Goal: Task Accomplishment & Management: Manage account settings

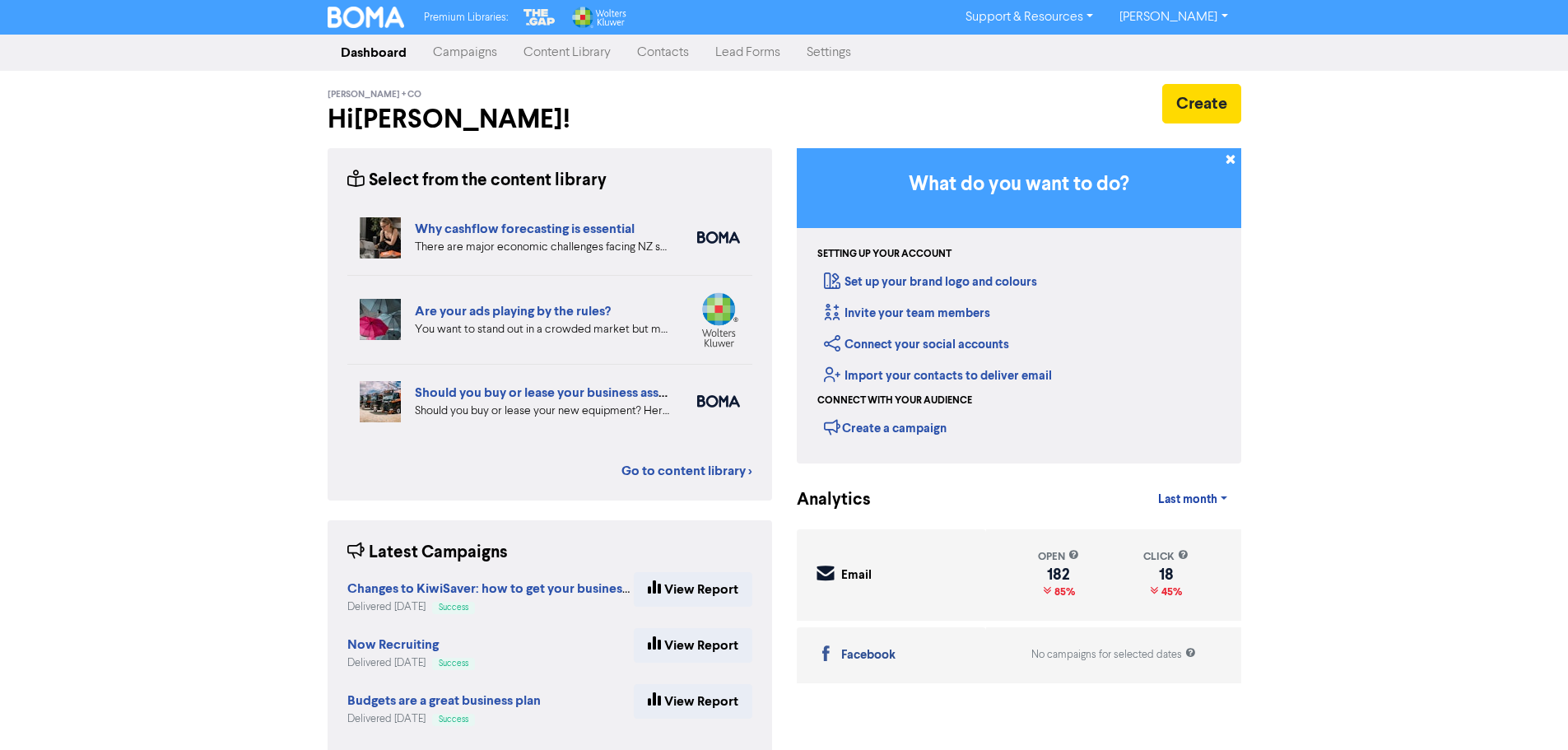
click at [814, 53] on link "Settings" at bounding box center [829, 53] width 71 height 33
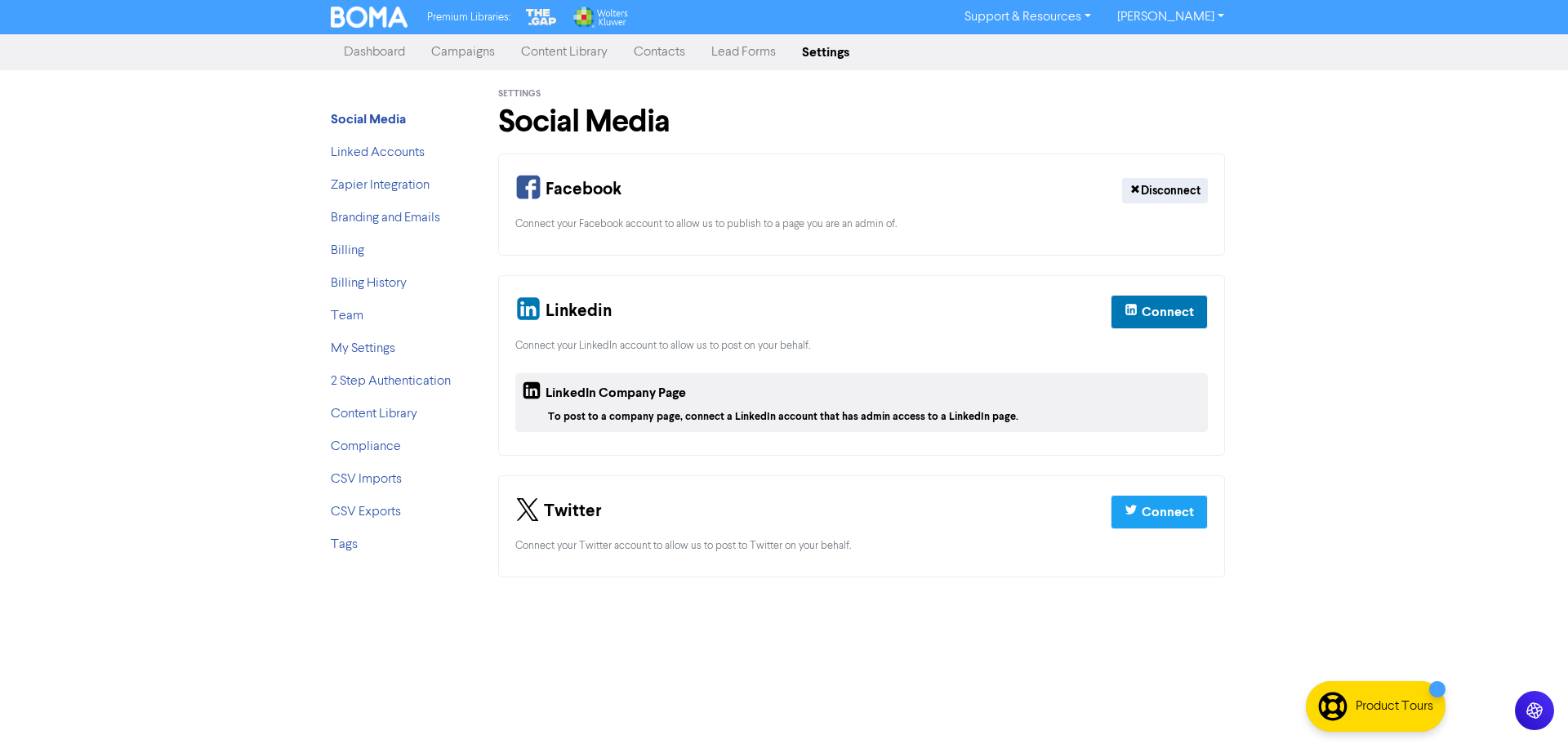
drag, startPoint x: 668, startPoint y: 57, endPoint x: 672, endPoint y: 68, distance: 11.7
click at [667, 57] on link "Contacts" at bounding box center [660, 53] width 78 height 33
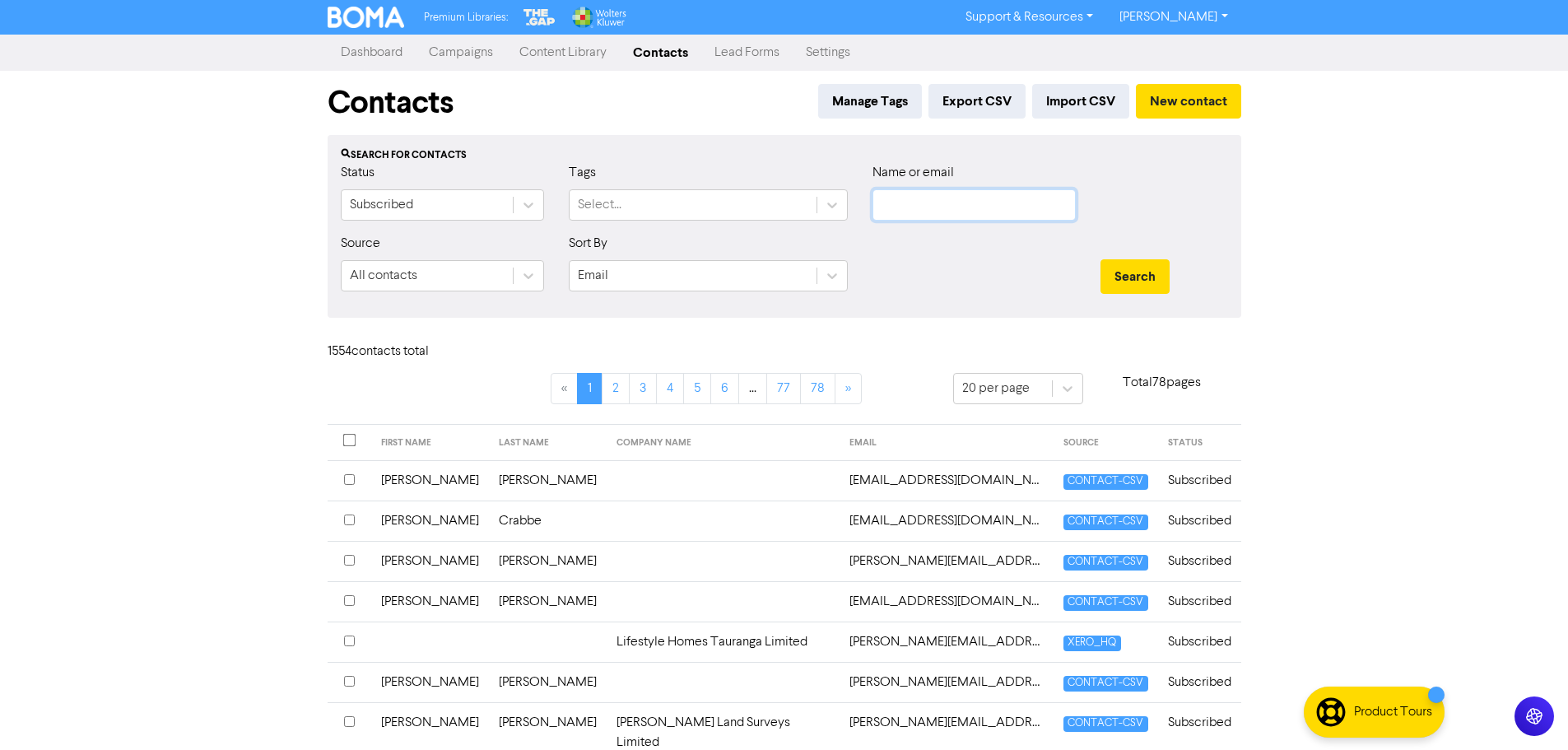
click at [911, 210] on input "text" at bounding box center [974, 205] width 203 height 31
click at [1100, 260] on button "Search" at bounding box center [1135, 276] width 69 height 34
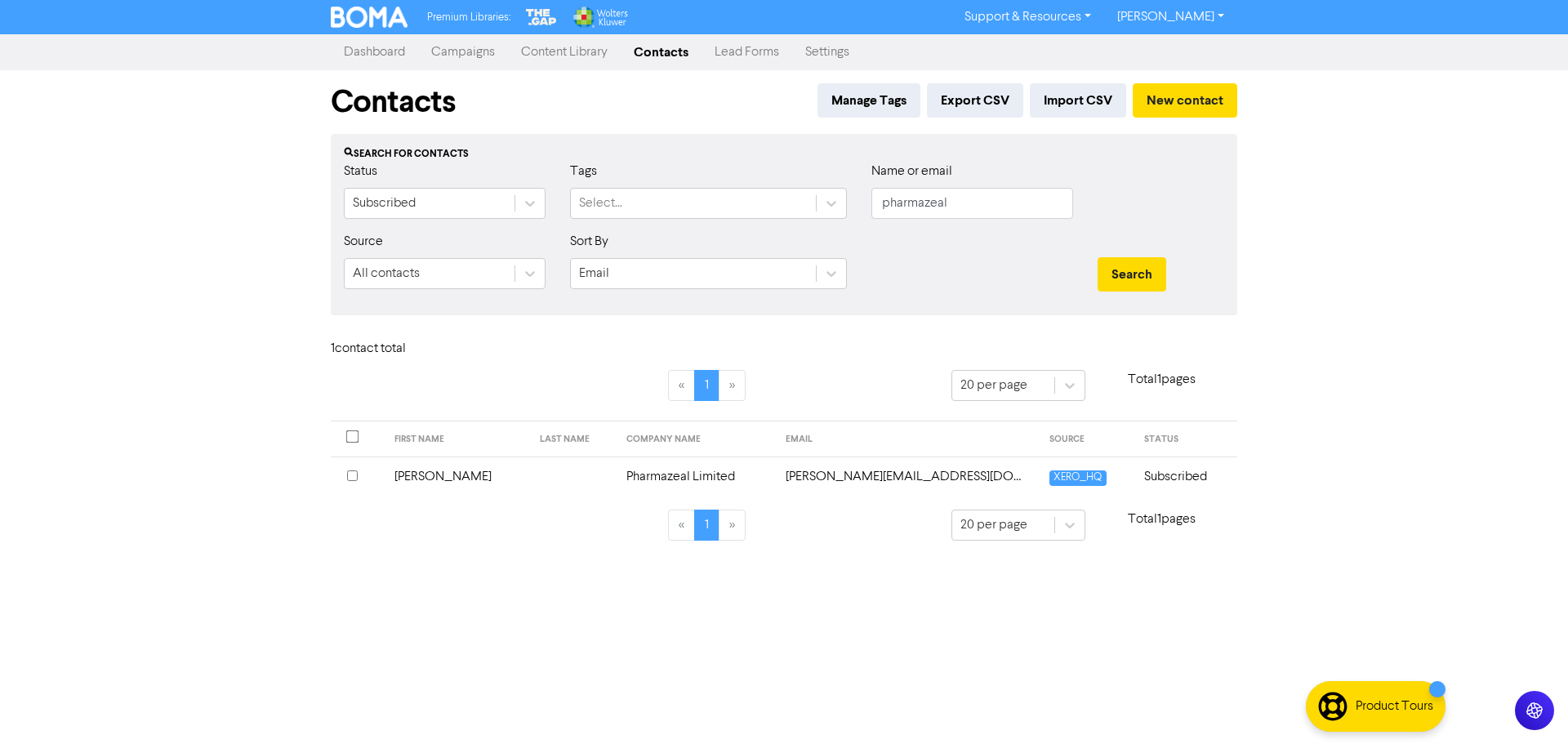
click at [350, 479] on input "checkbox" at bounding box center [352, 476] width 11 height 11
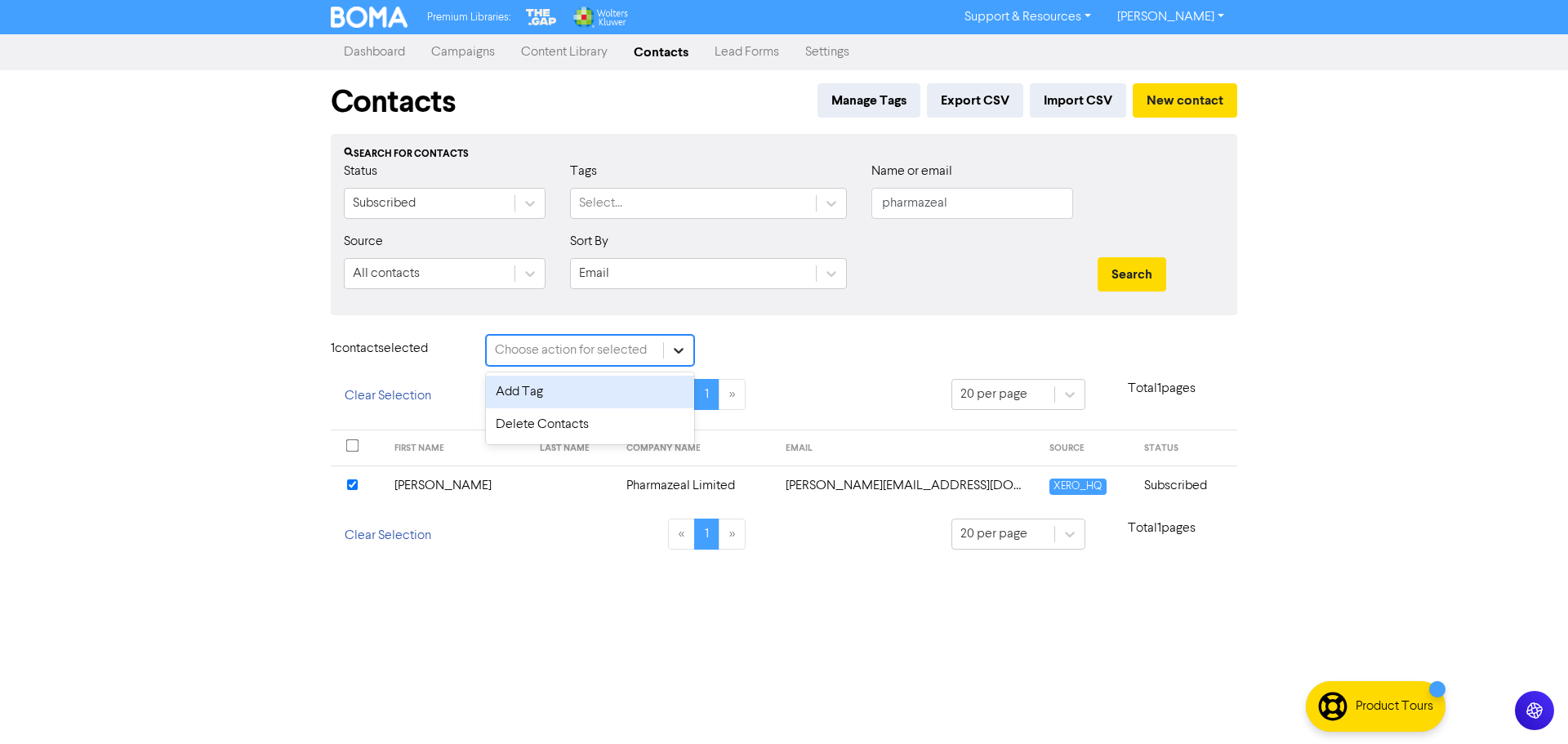
click at [690, 350] on div at bounding box center [678, 350] width 29 height 29
click at [614, 436] on div "Delete Contacts" at bounding box center [591, 425] width 209 height 33
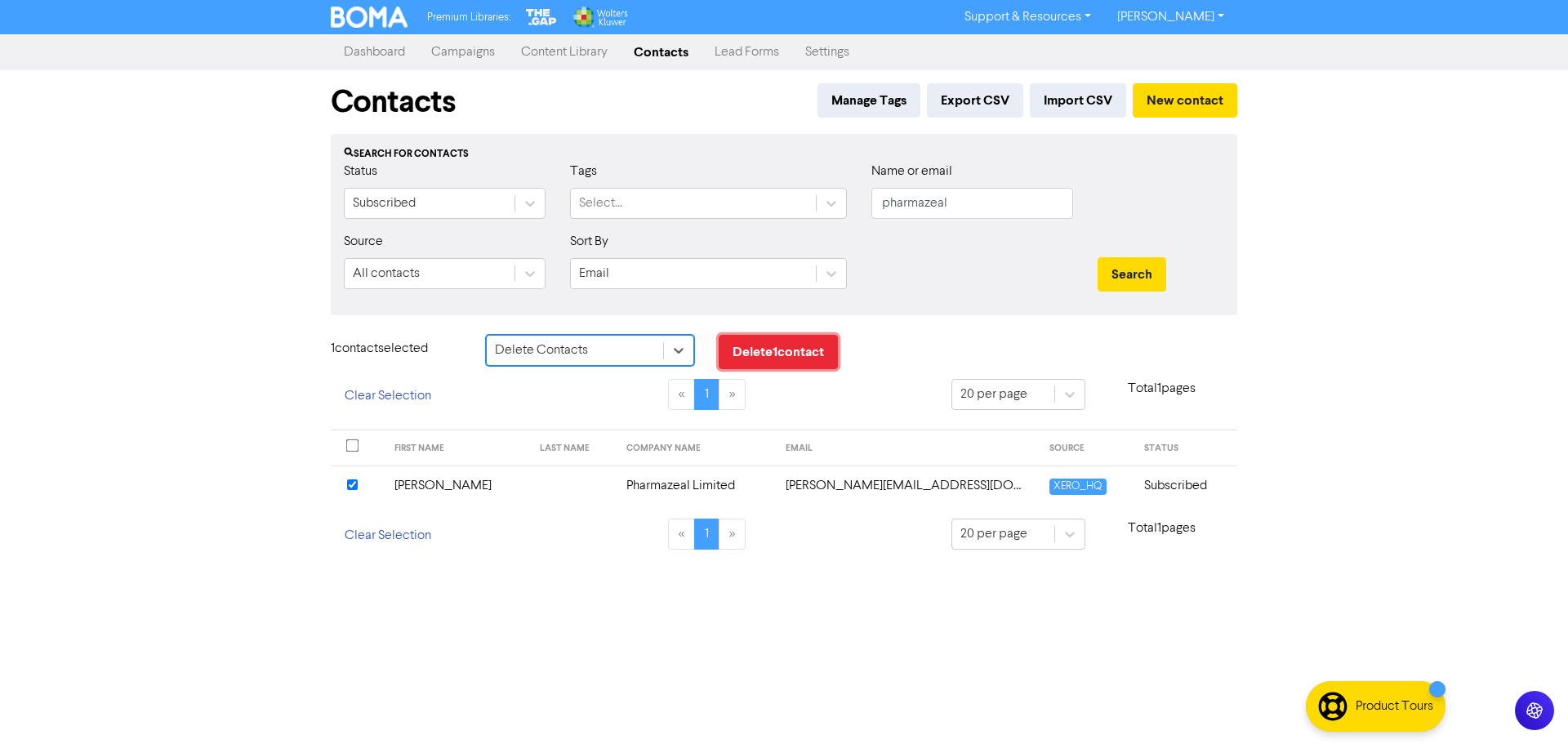
click at [782, 347] on button "Delete 1 contact" at bounding box center [778, 352] width 119 height 34
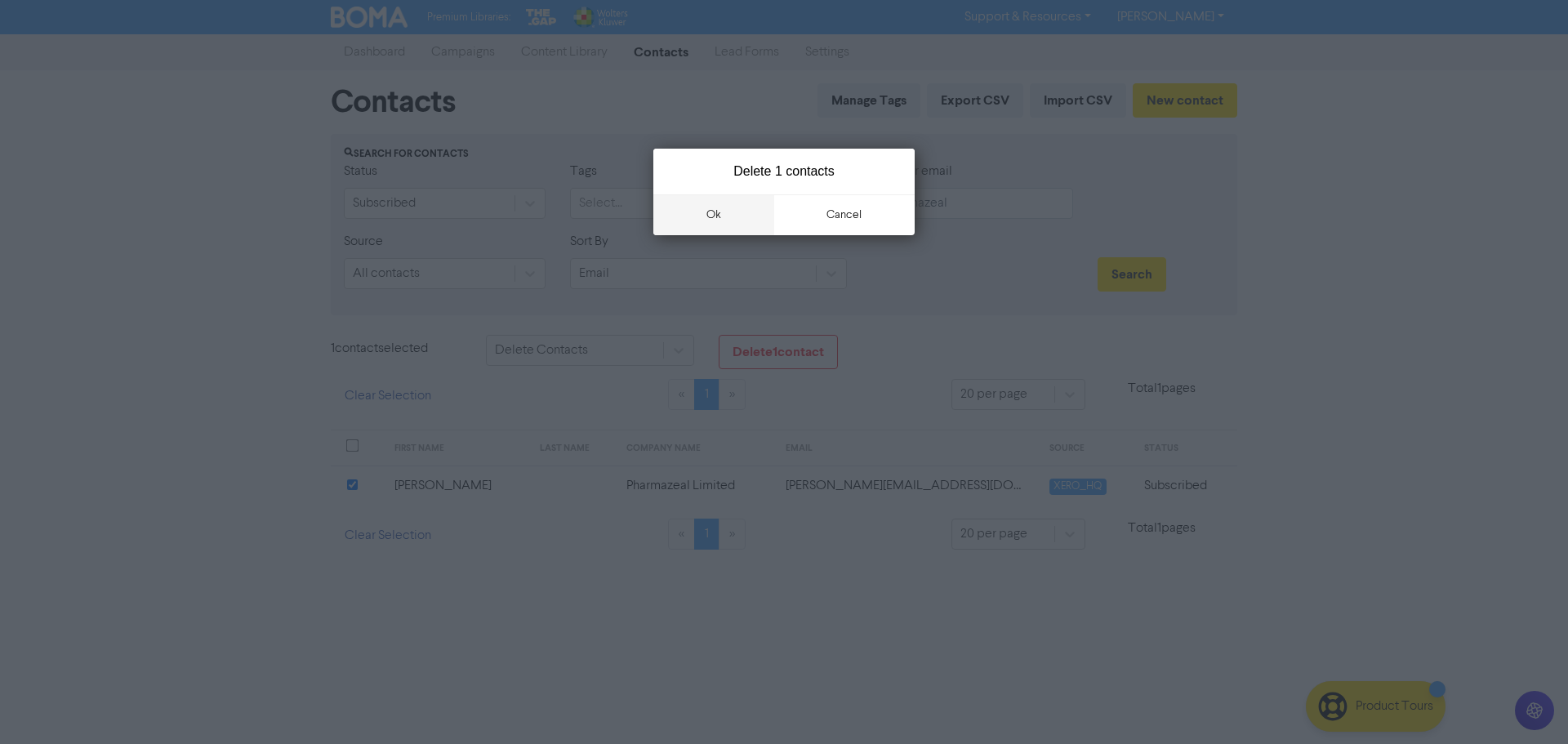
click at [698, 207] on button "ok" at bounding box center [713, 215] width 121 height 41
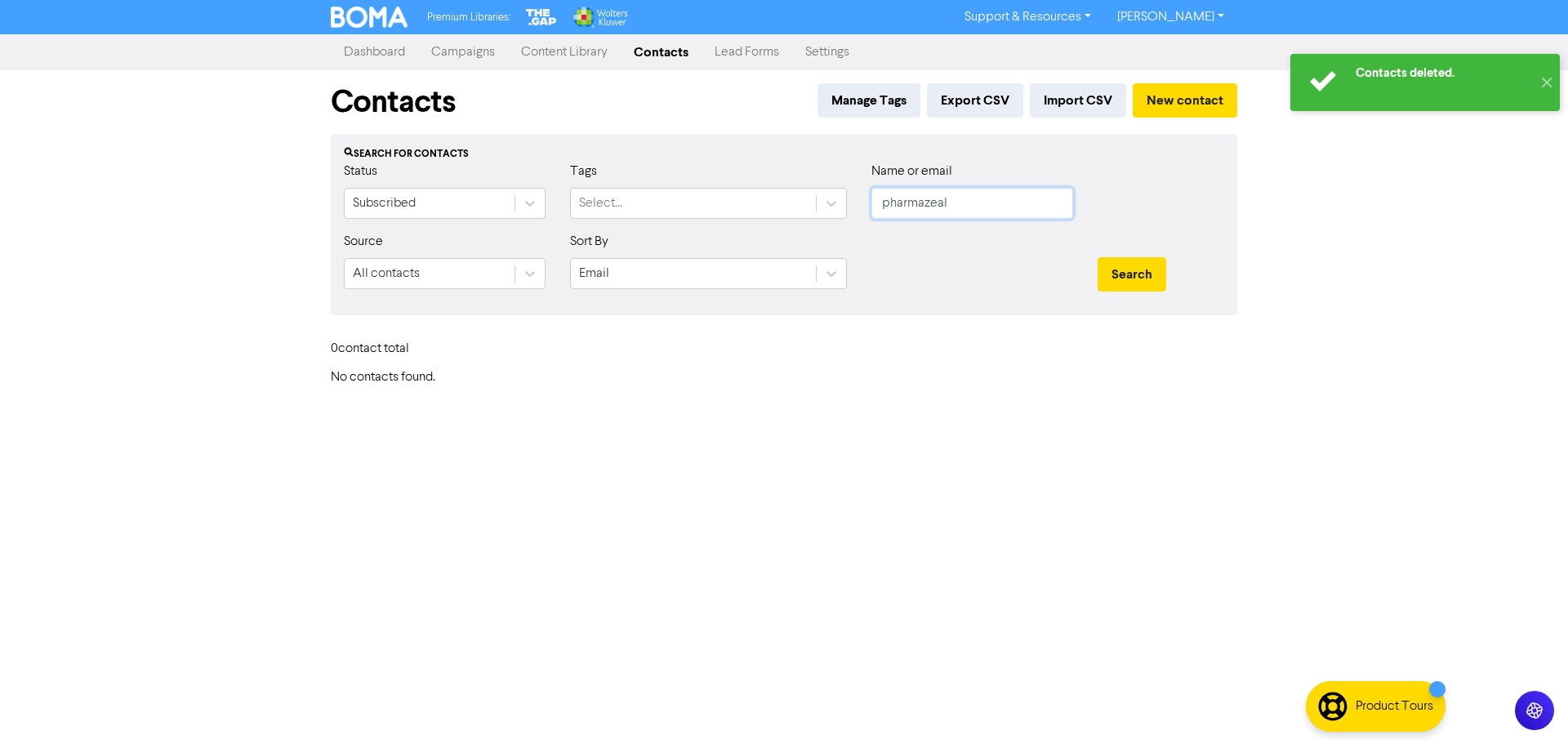
click at [984, 206] on input "pharmazeal" at bounding box center [972, 204] width 202 height 31
drag, startPoint x: 983, startPoint y: 207, endPoint x: 828, endPoint y: 208, distance: 155.0
click at [828, 208] on div "Status Subscribed Tags Select... Name or email pharmazeal" at bounding box center [784, 197] width 904 height 70
type input "gurpreet"
click at [1097, 257] on button "Search" at bounding box center [1131, 274] width 68 height 34
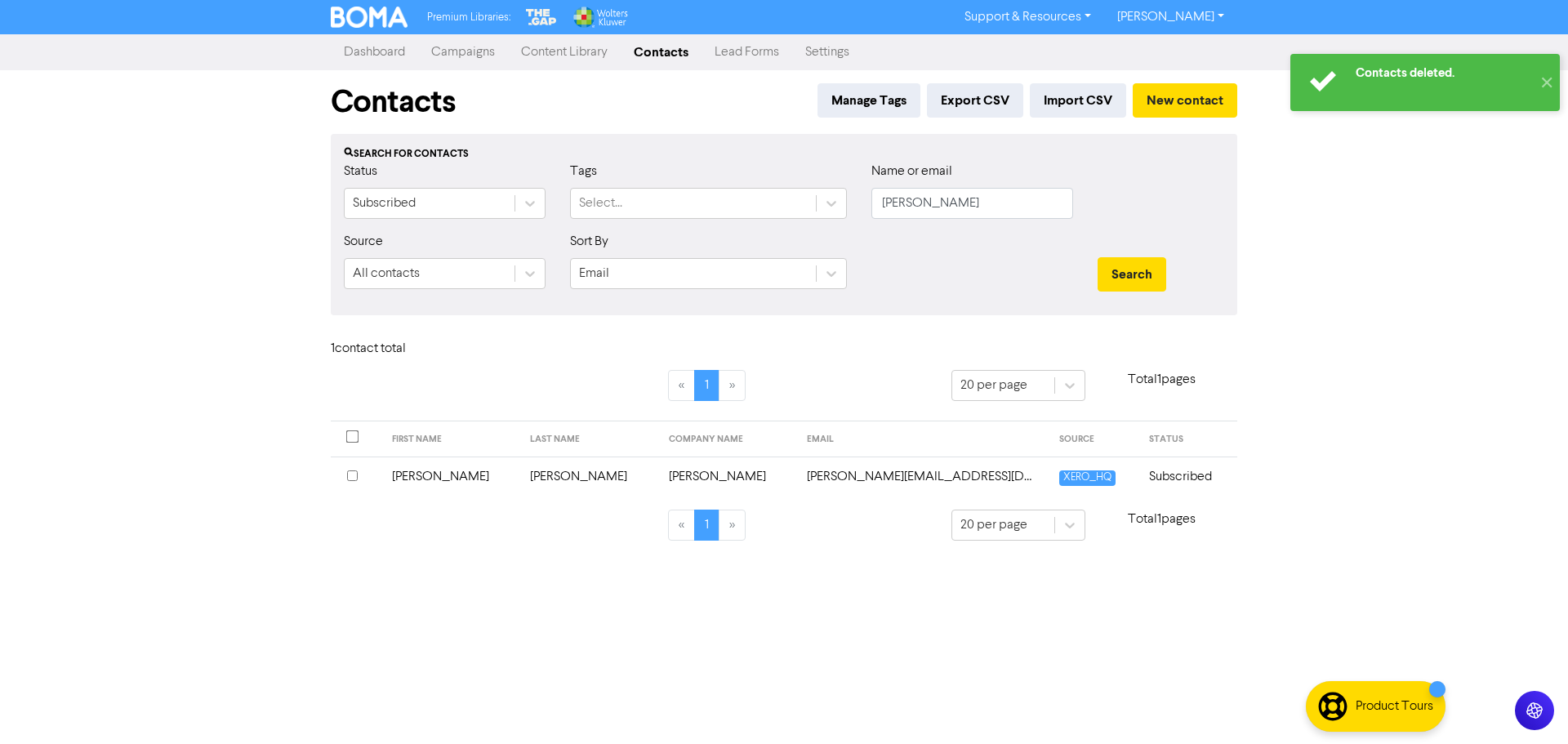
click at [351, 481] on input "checkbox" at bounding box center [352, 476] width 11 height 11
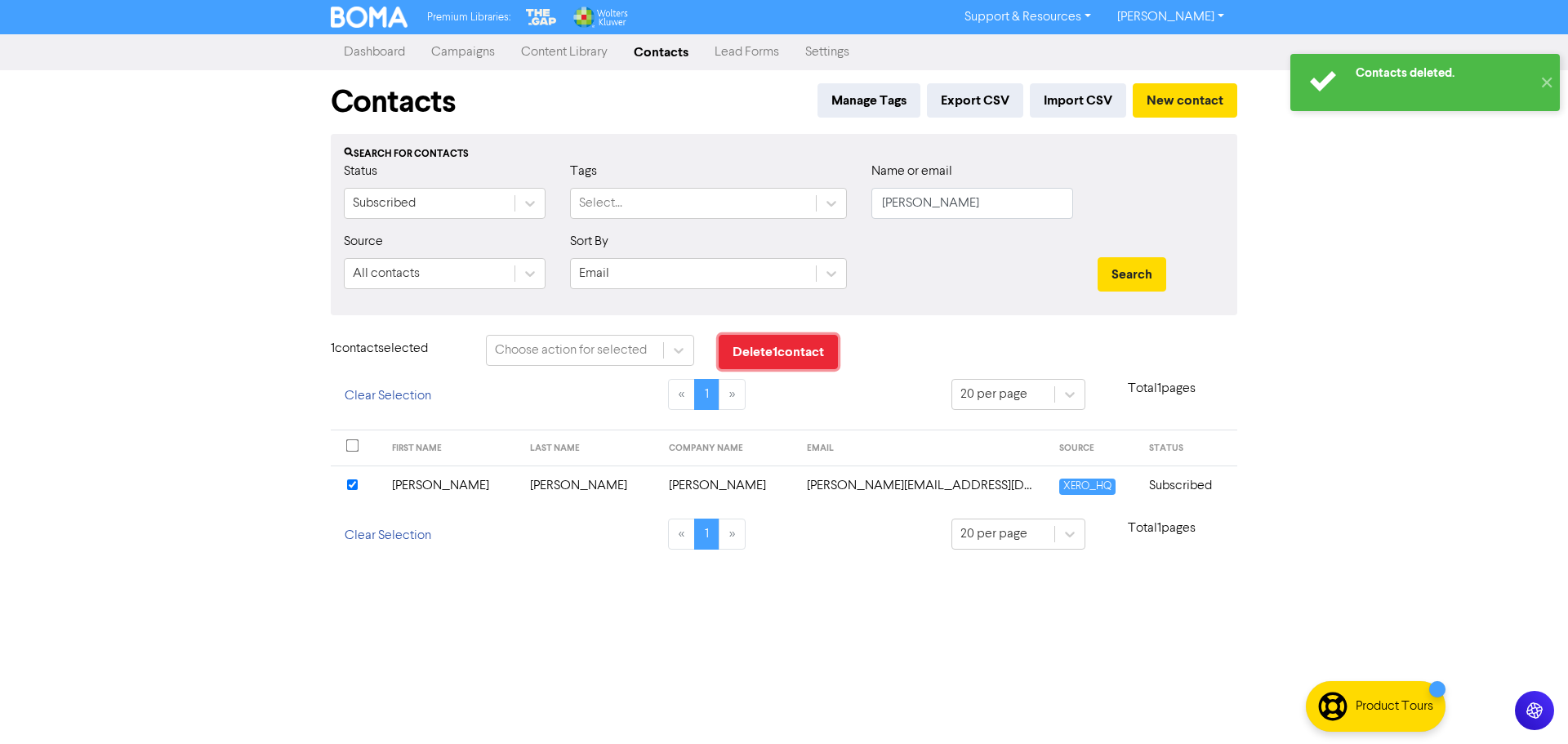
click at [775, 355] on button "Delete 1 contact" at bounding box center [778, 352] width 119 height 34
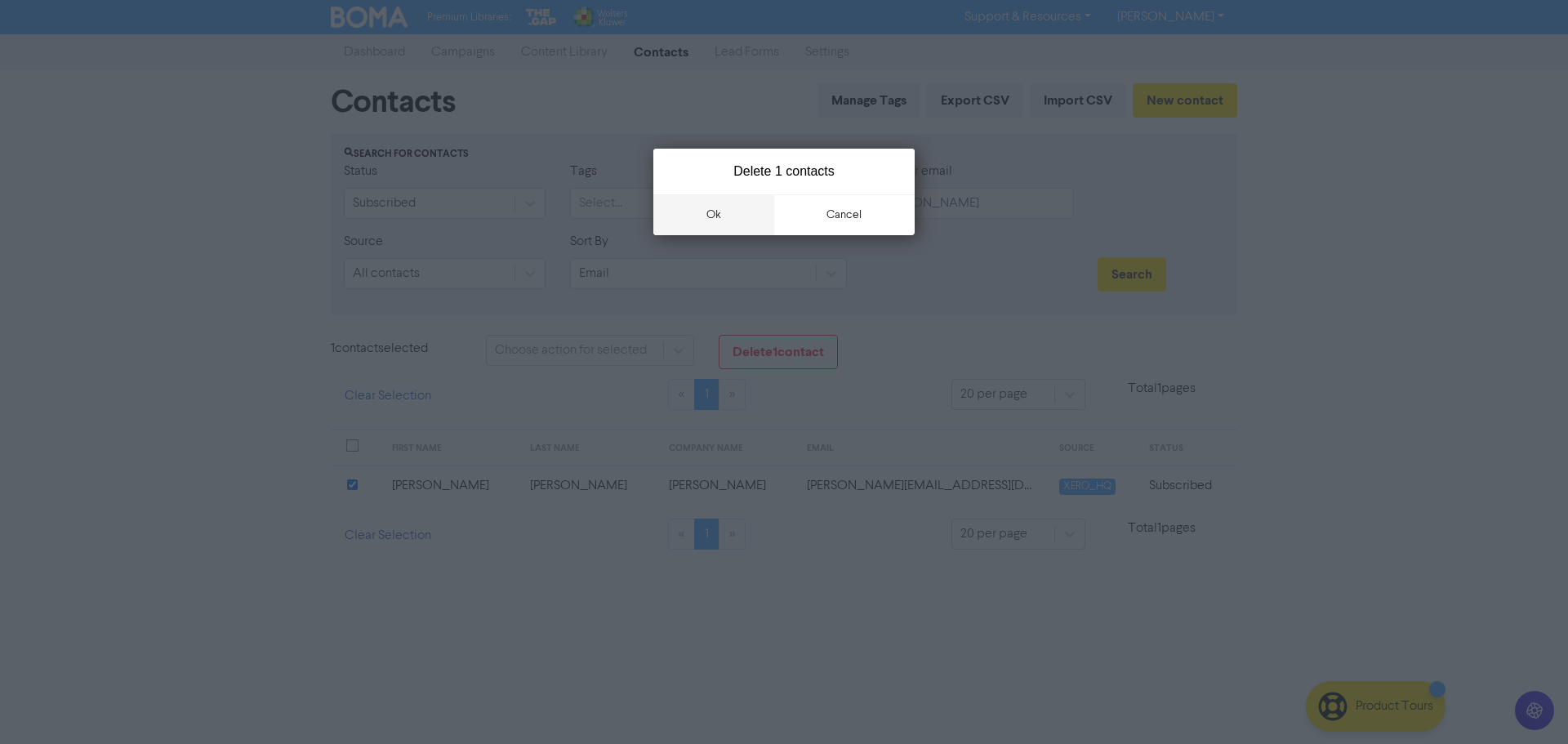
click at [712, 205] on button "ok" at bounding box center [713, 215] width 121 height 41
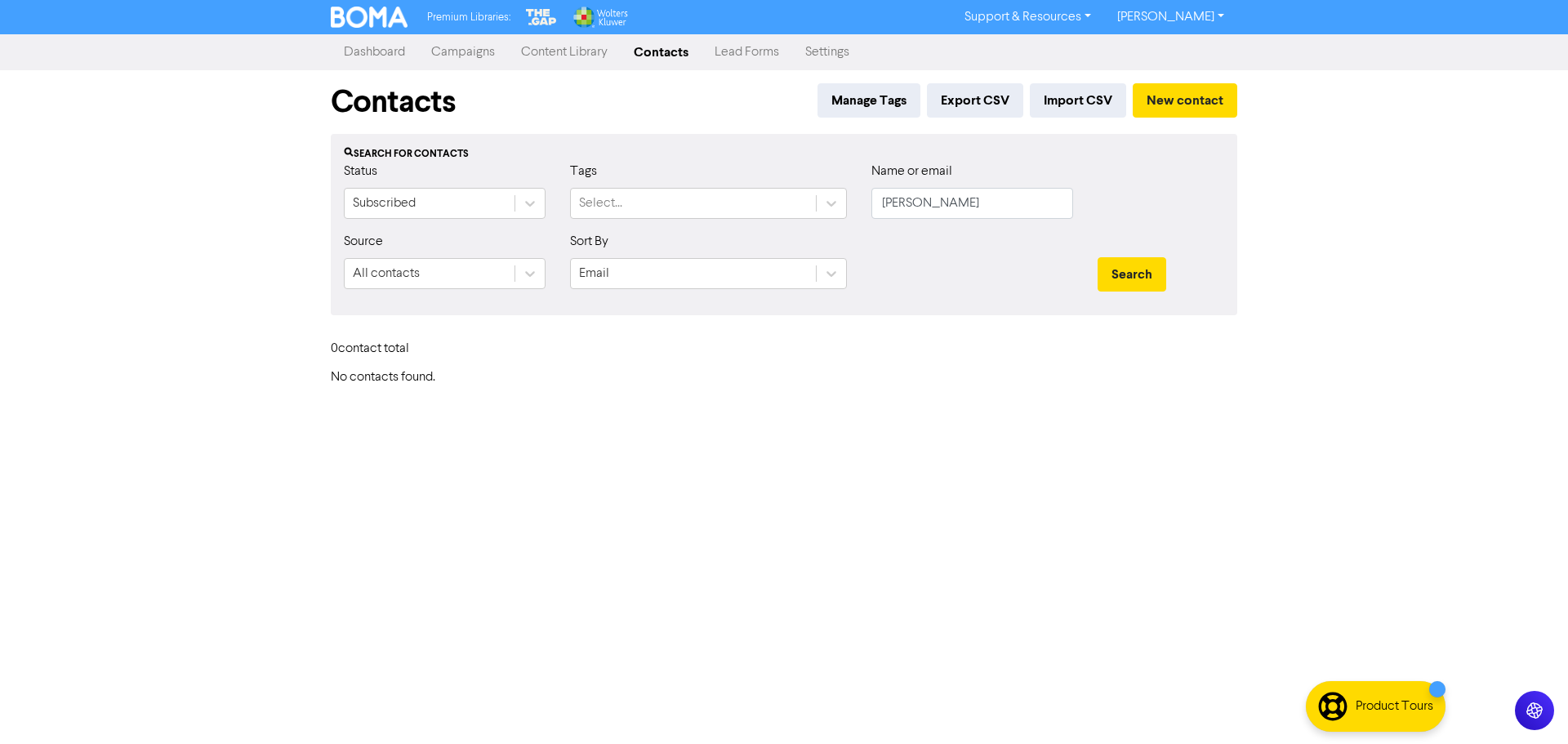
drag, startPoint x: 974, startPoint y: 363, endPoint x: 1154, endPoint y: 215, distance: 233.0
click at [975, 362] on div "0 contact total" at bounding box center [784, 353] width 931 height 35
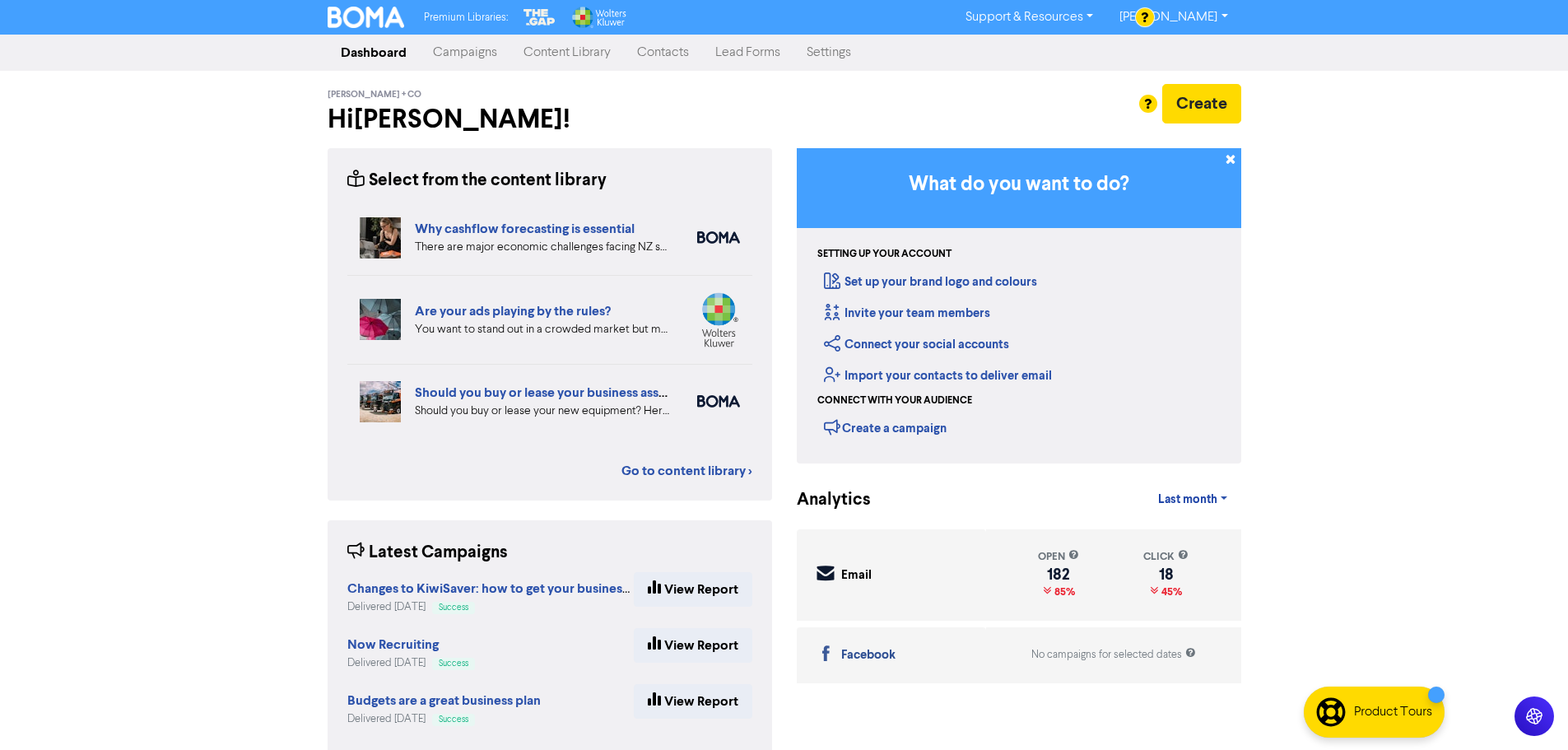
drag, startPoint x: 669, startPoint y: 58, endPoint x: 675, endPoint y: 69, distance: 12.5
click at [669, 58] on link "Contacts" at bounding box center [663, 53] width 79 height 33
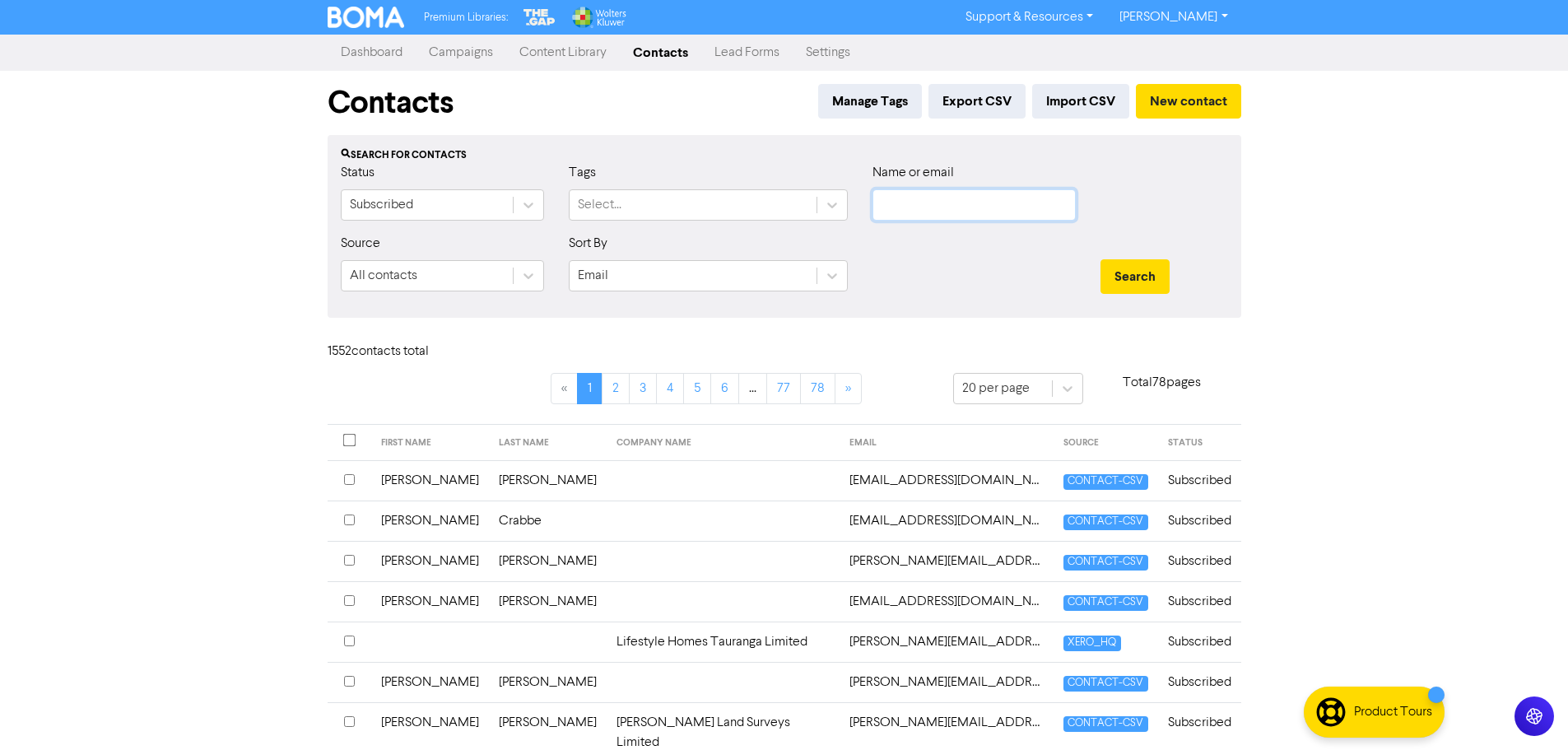
click at [962, 214] on input "text" at bounding box center [974, 205] width 203 height 31
click at [1100, 260] on button "Search" at bounding box center [1135, 276] width 69 height 34
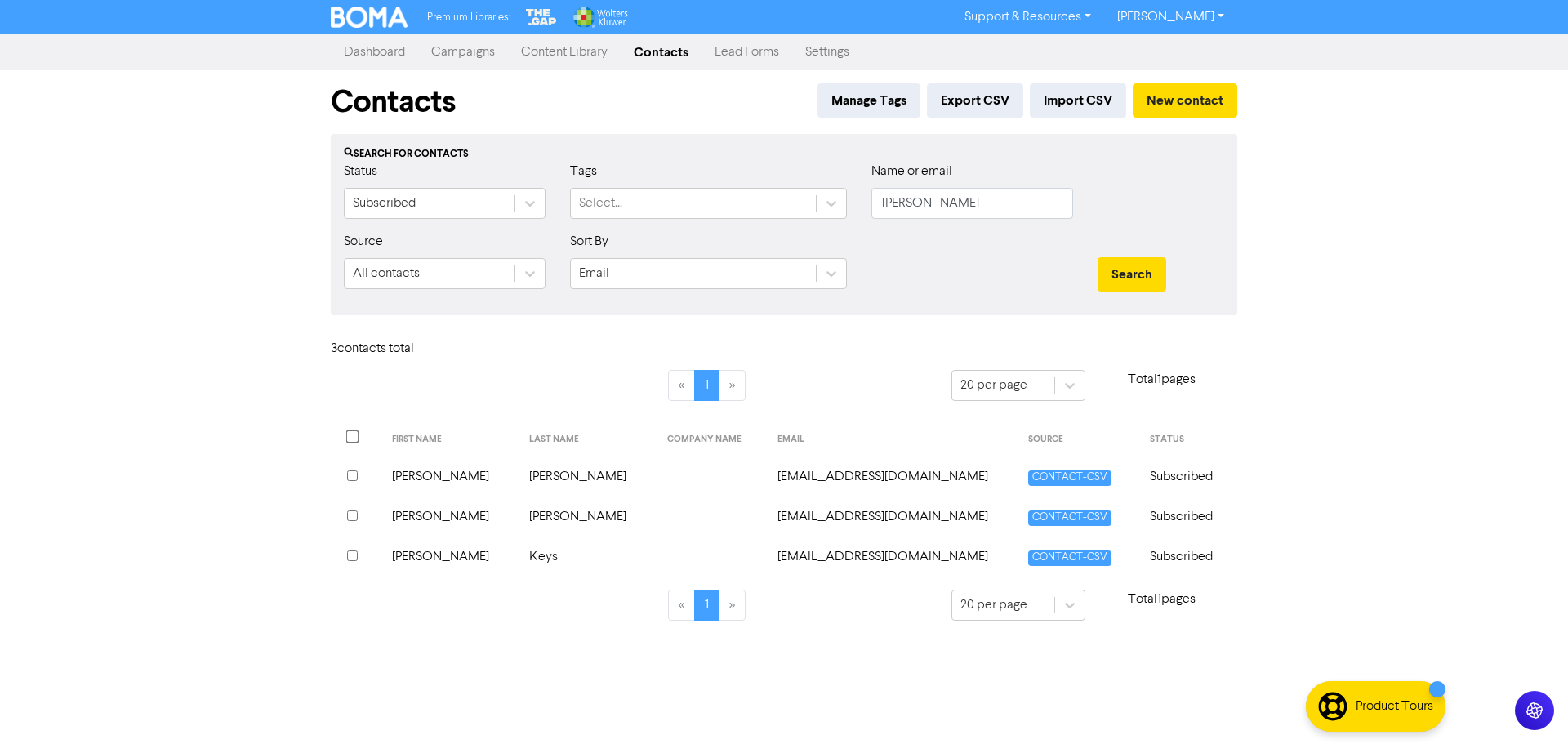
click at [348, 517] on input "checkbox" at bounding box center [352, 516] width 11 height 11
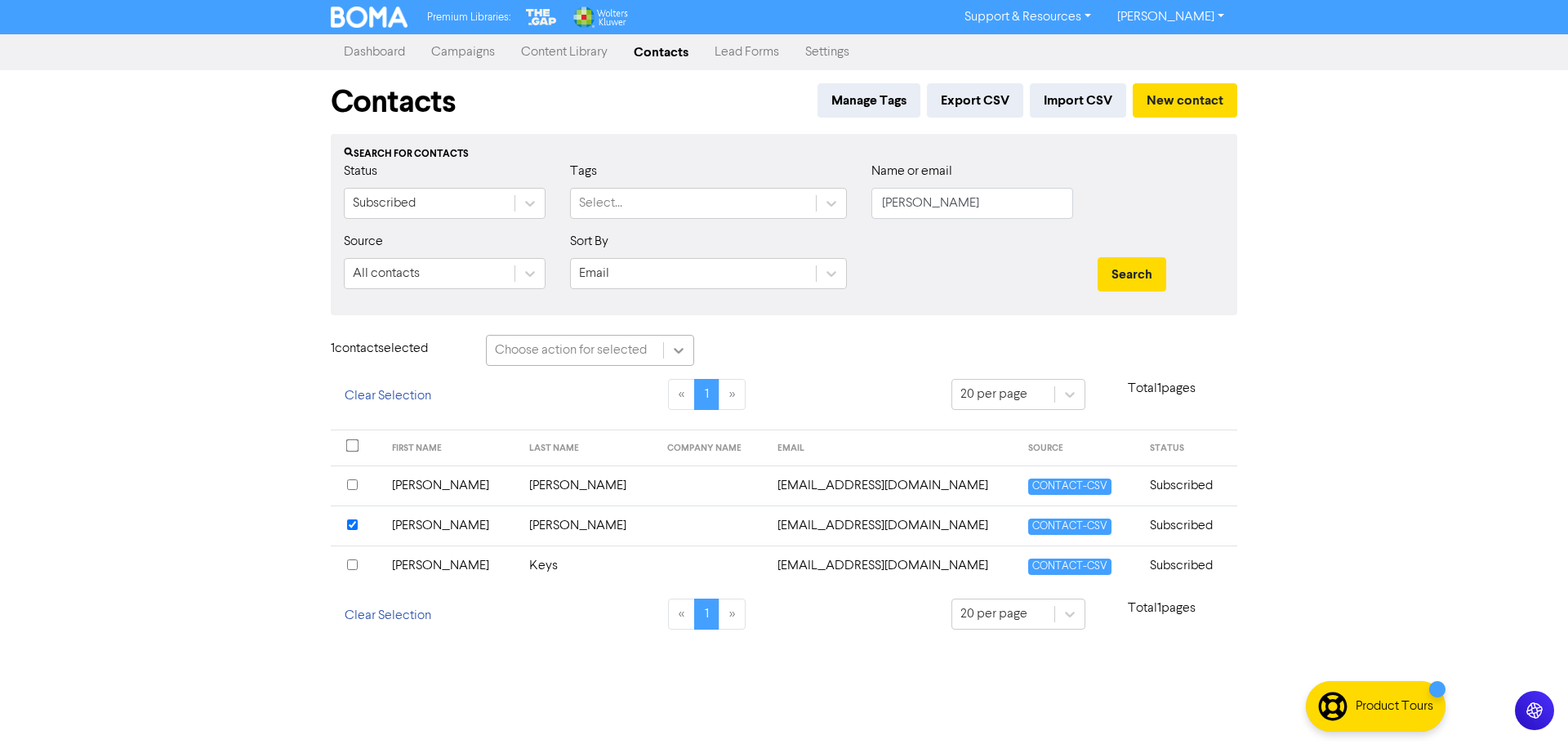
click at [672, 356] on icon at bounding box center [678, 350] width 17 height 17
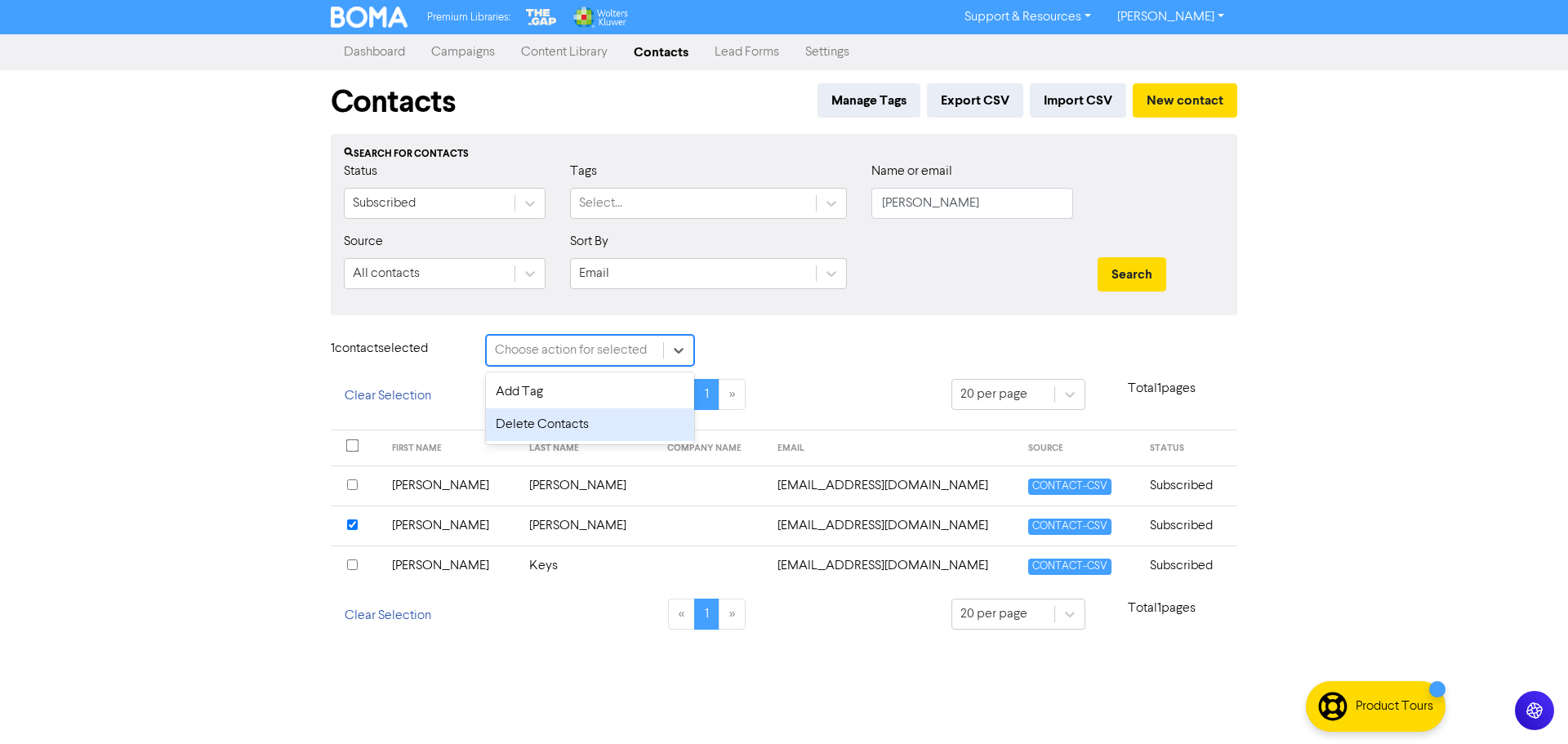
click at [622, 420] on div "Delete Contacts" at bounding box center [591, 425] width 209 height 33
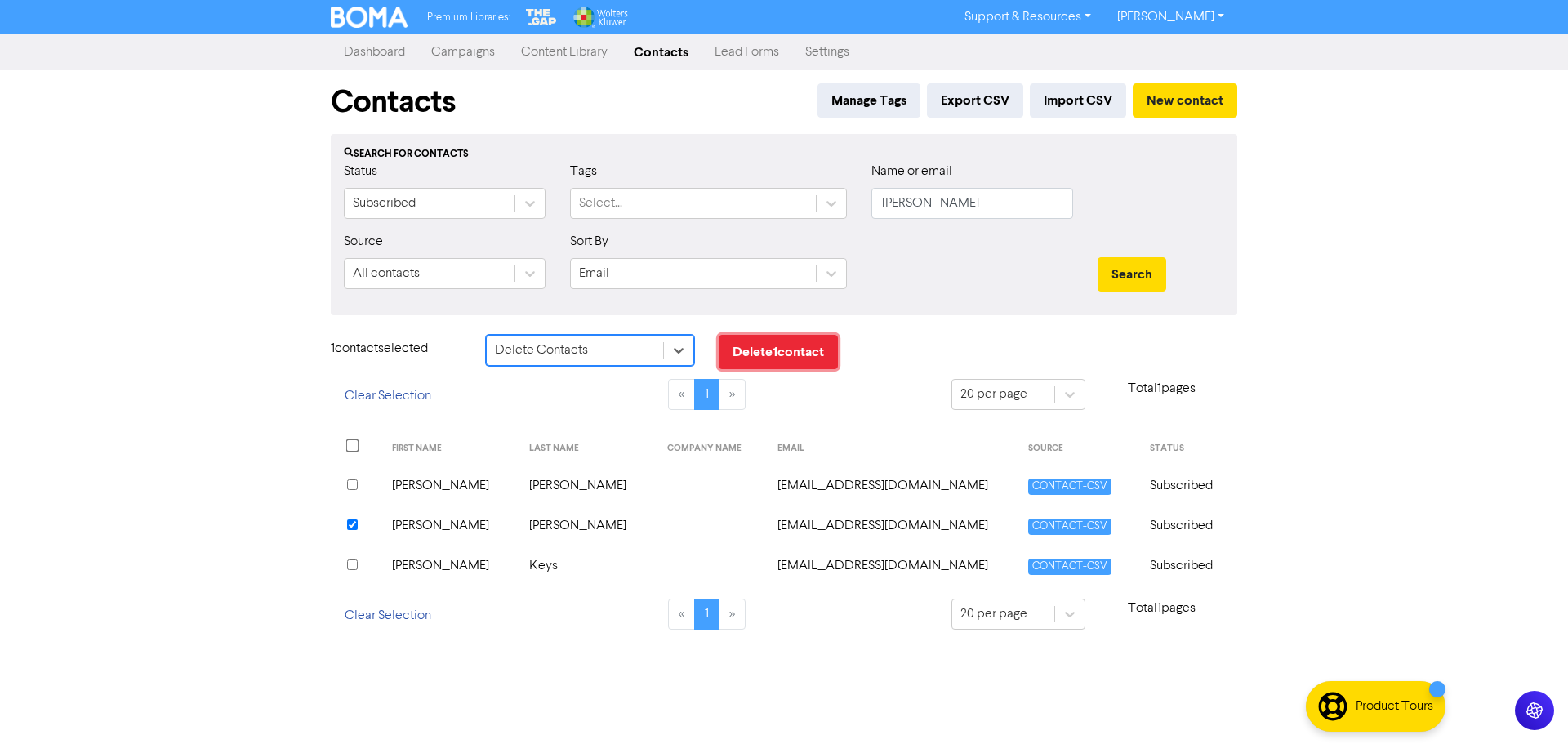
click at [768, 350] on button "Delete 1 contact" at bounding box center [778, 352] width 119 height 34
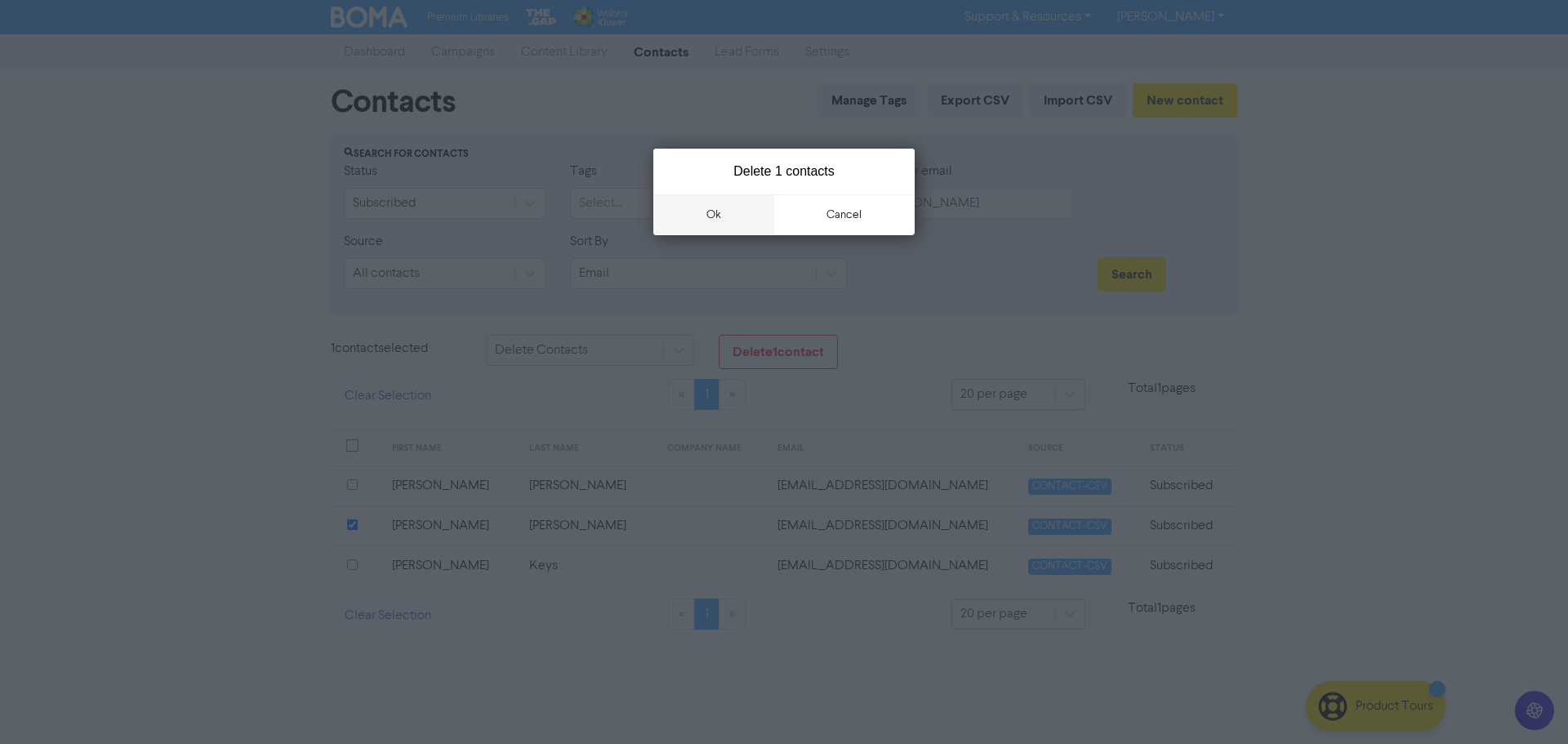
click at [718, 209] on button "ok" at bounding box center [713, 215] width 121 height 41
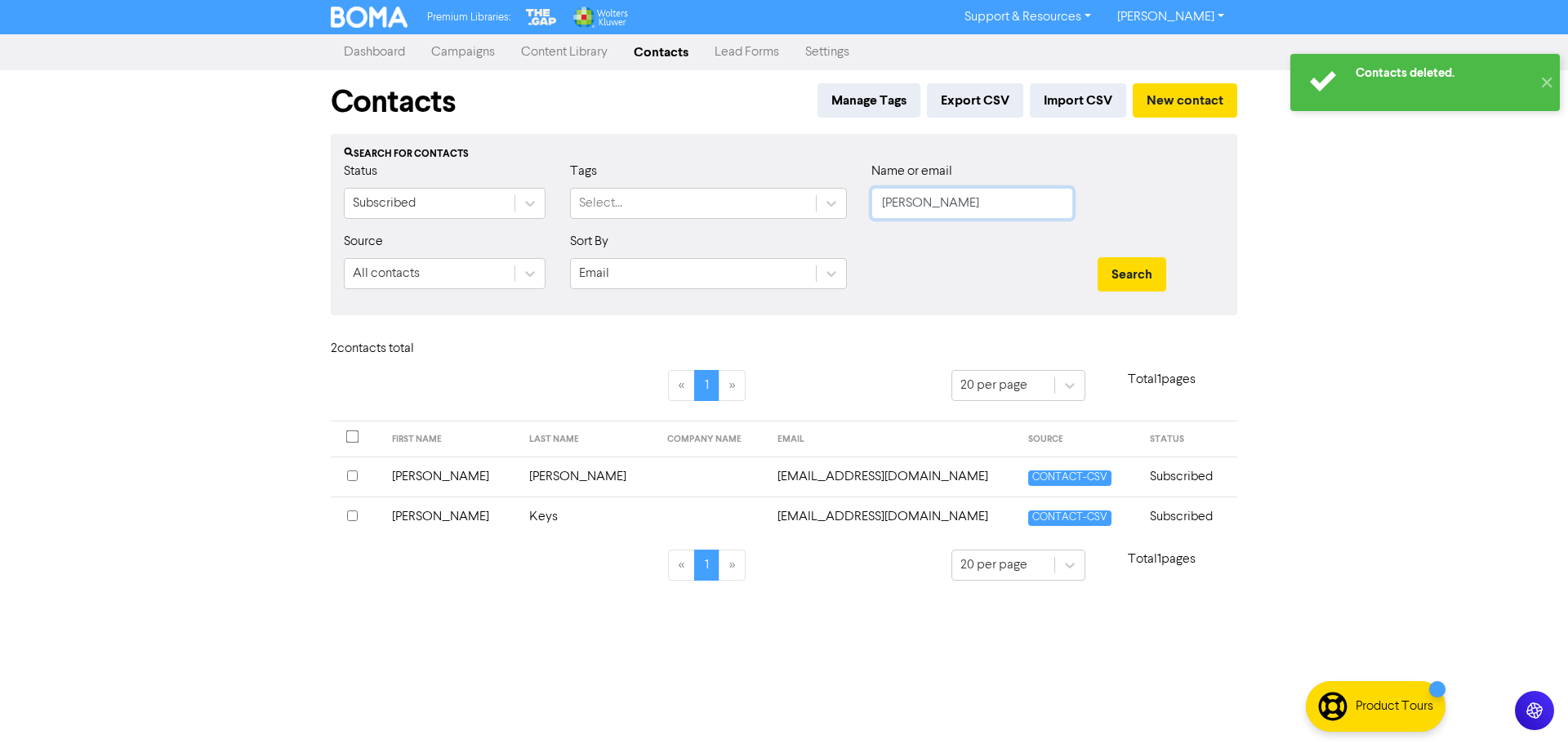
click at [953, 207] on input "[PERSON_NAME]" at bounding box center [972, 204] width 202 height 31
click at [862, 205] on div "Name or email [PERSON_NAME]" at bounding box center [972, 197] width 226 height 70
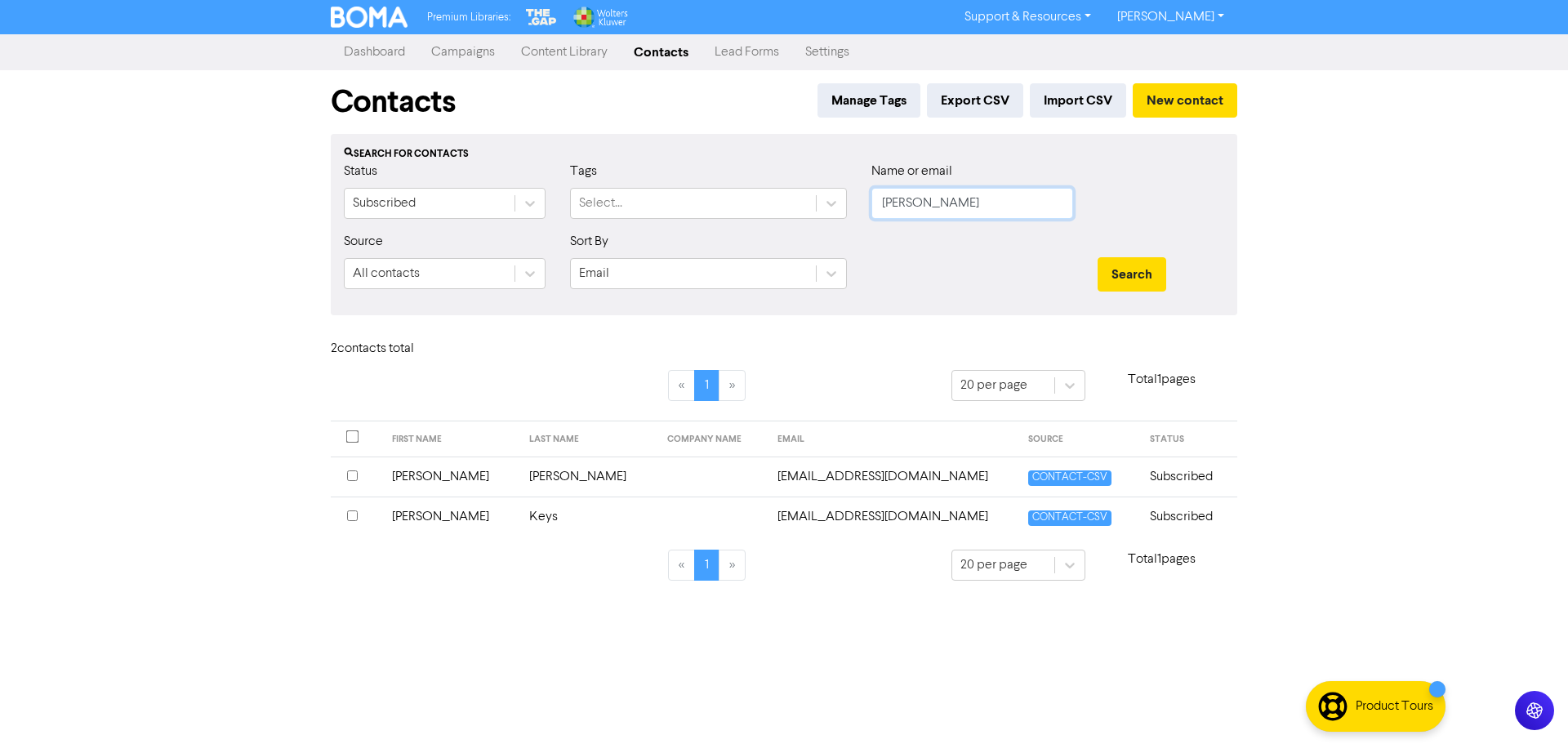
click at [1097, 257] on button "Search" at bounding box center [1131, 274] width 68 height 34
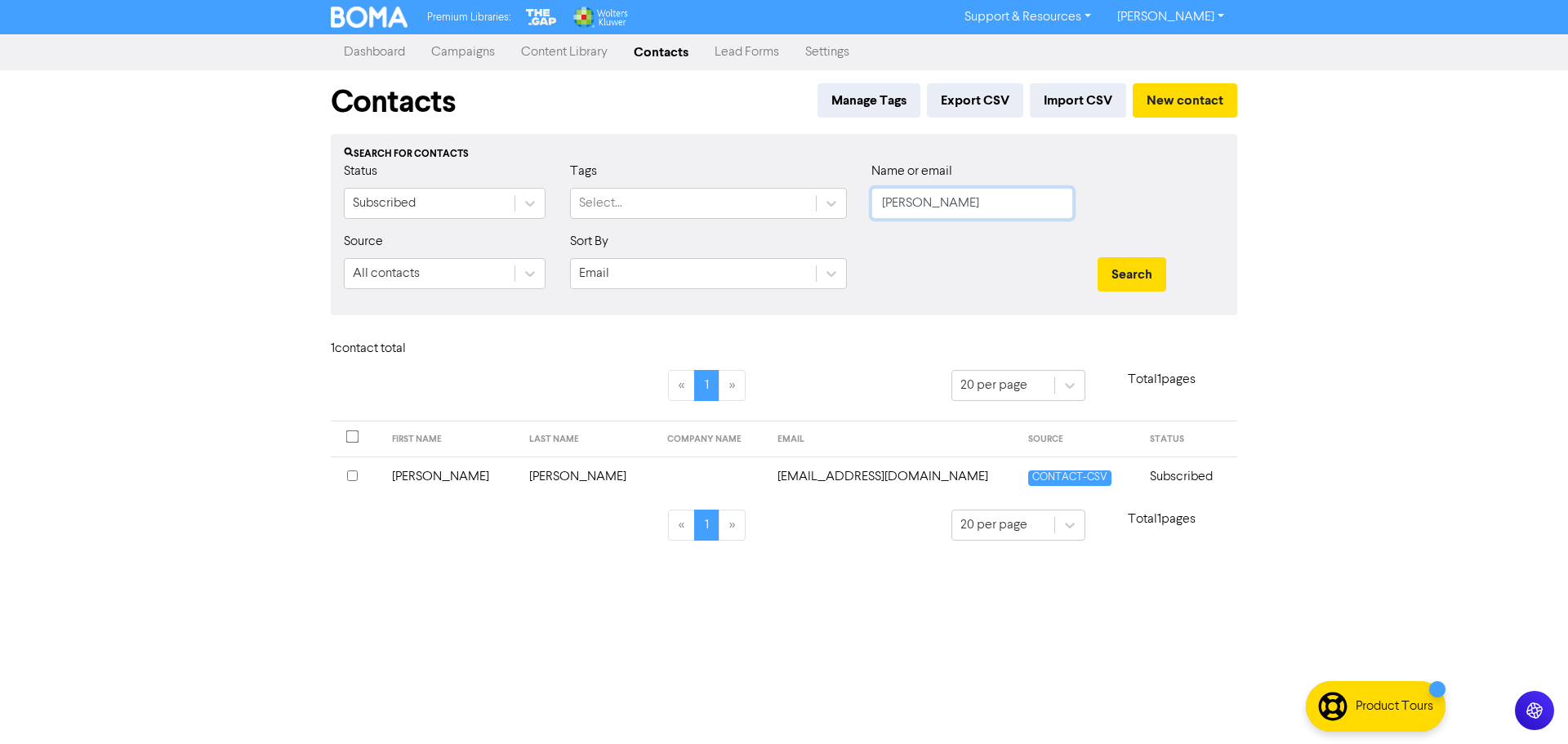
drag, startPoint x: 930, startPoint y: 203, endPoint x: 944, endPoint y: 208, distance: 14.9
click at [932, 202] on input "[PERSON_NAME]" at bounding box center [972, 204] width 202 height 31
drag, startPoint x: 952, startPoint y: 204, endPoint x: 854, endPoint y: 218, distance: 99.0
click at [854, 218] on div "Status Subscribed Tags Select... Name or email [PERSON_NAME]" at bounding box center [784, 197] width 904 height 70
type input "[PERSON_NAME]"
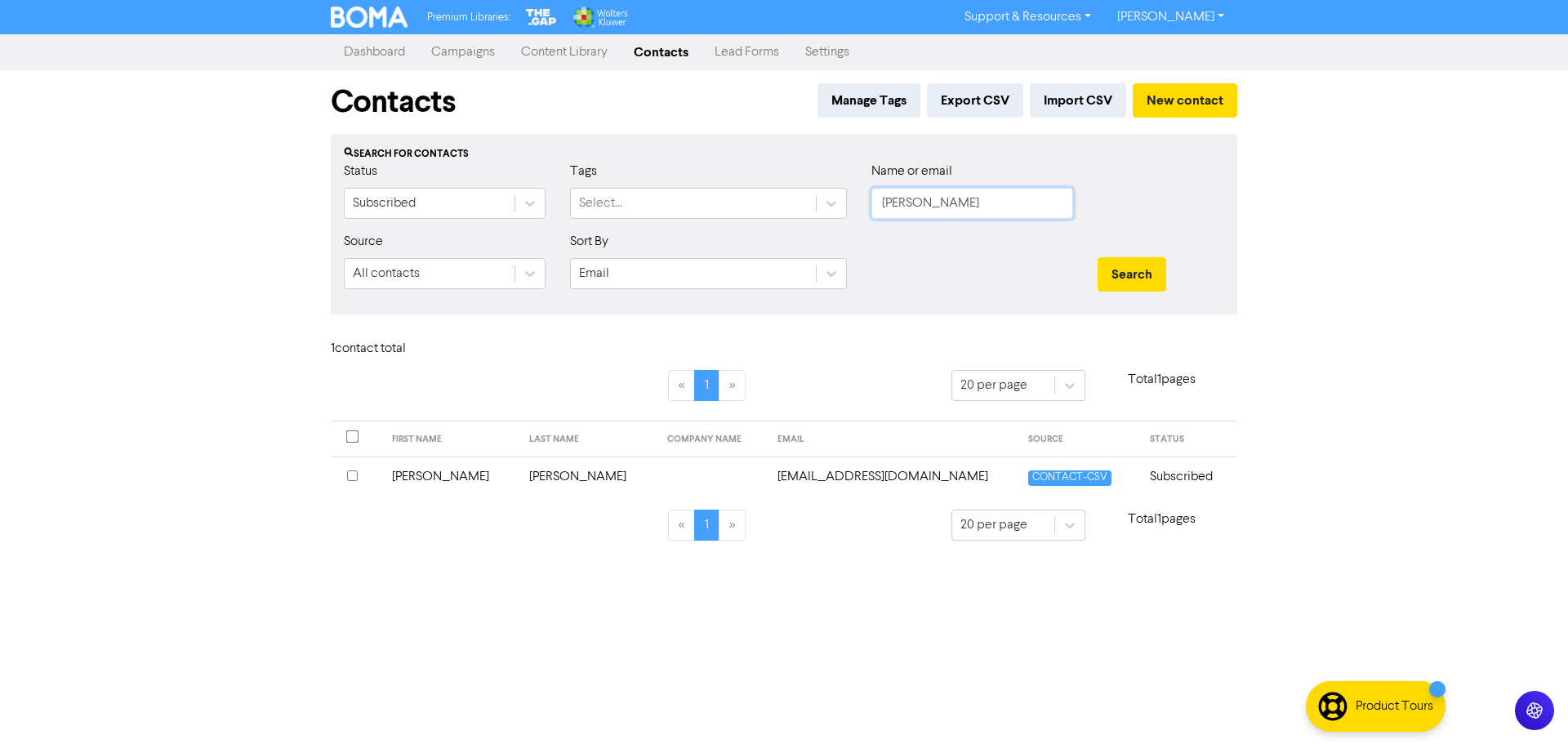
click at [1097, 257] on button "Search" at bounding box center [1131, 274] width 68 height 34
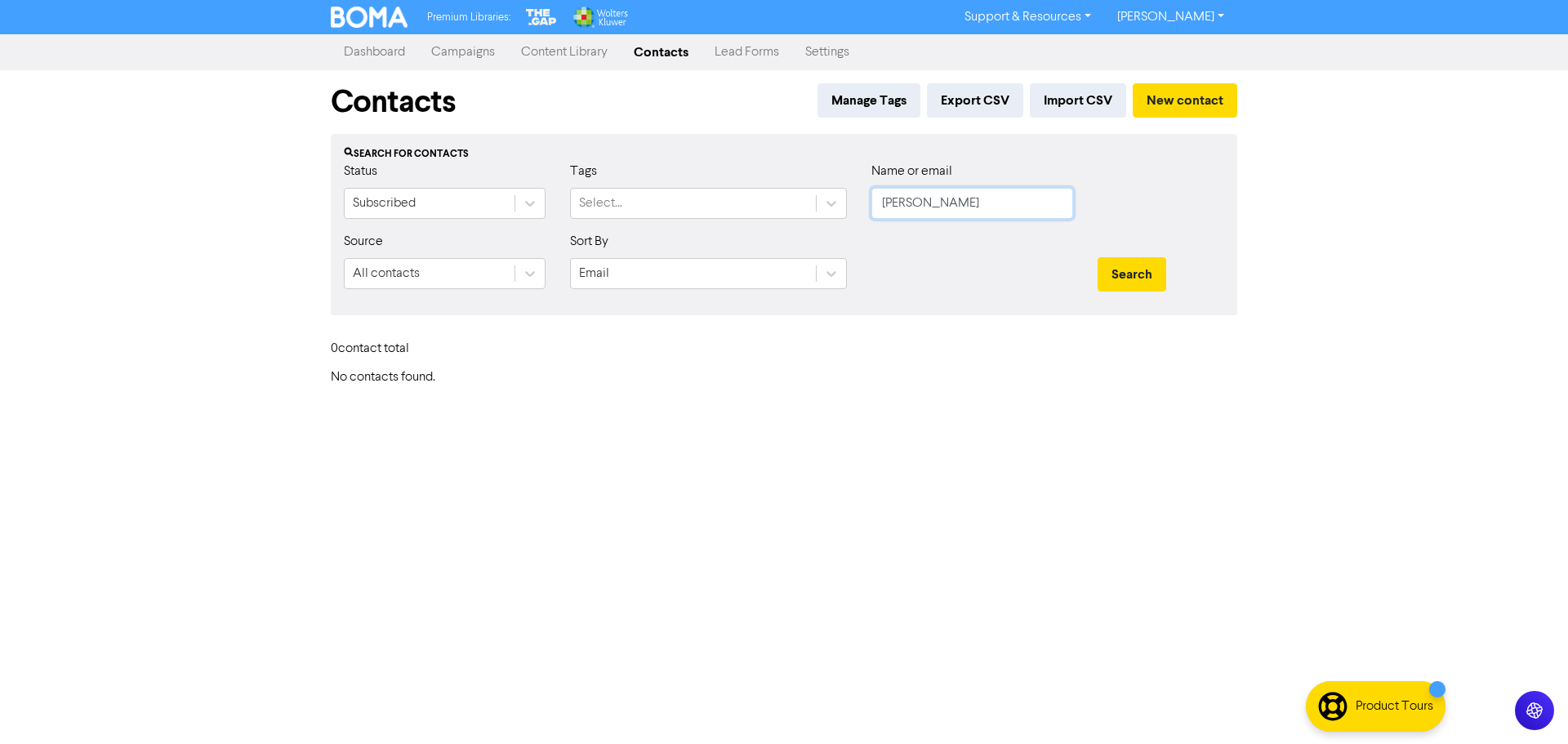
click at [1038, 210] on input "[PERSON_NAME]" at bounding box center [972, 204] width 202 height 31
drag, startPoint x: 866, startPoint y: 205, endPoint x: 811, endPoint y: 214, distance: 55.7
click at [811, 214] on div "Status Subscribed Tags Select... Name or email [PERSON_NAME]" at bounding box center [784, 197] width 904 height 70
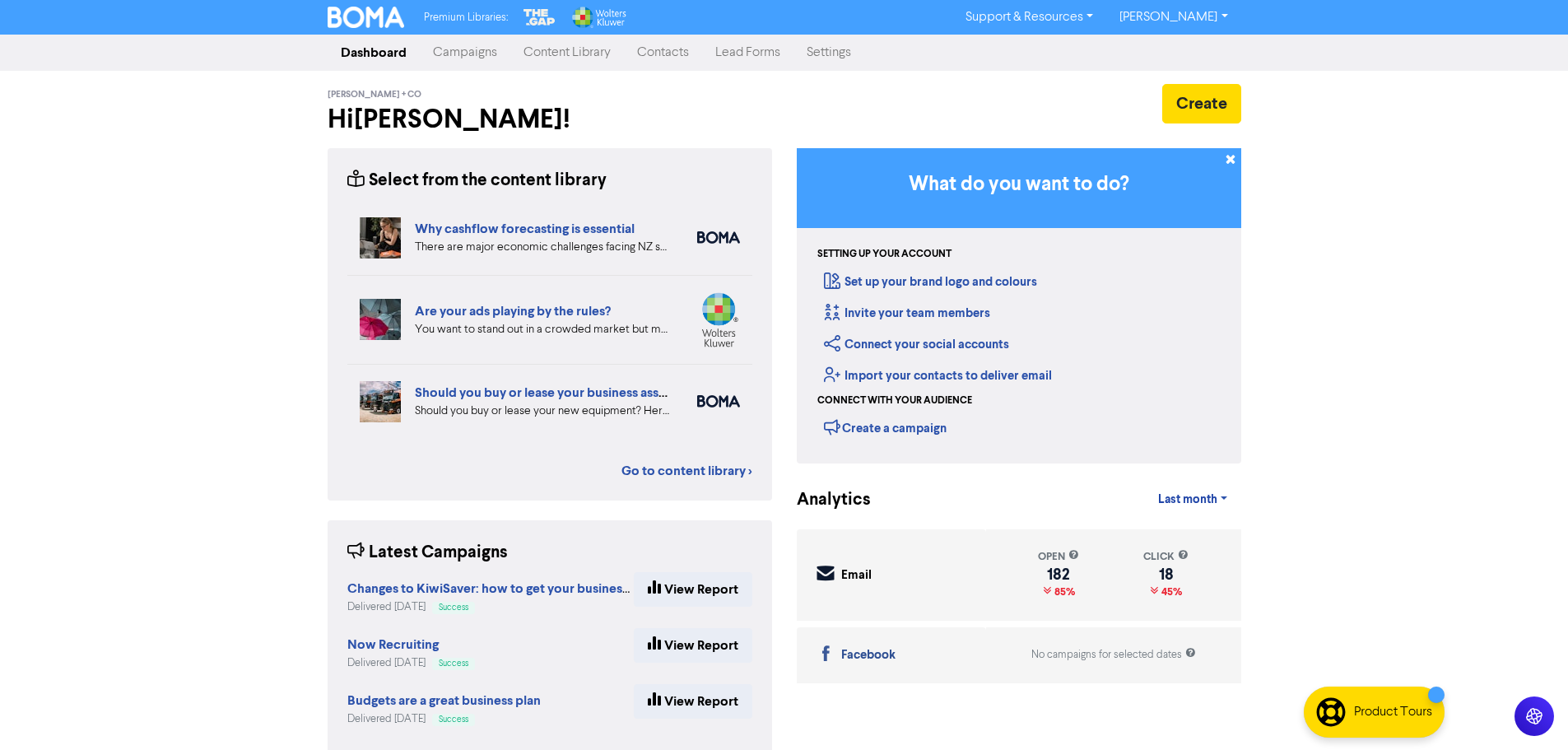
drag, startPoint x: 816, startPoint y: 52, endPoint x: 827, endPoint y: 69, distance: 20.2
click at [816, 51] on link "Settings" at bounding box center [829, 53] width 71 height 33
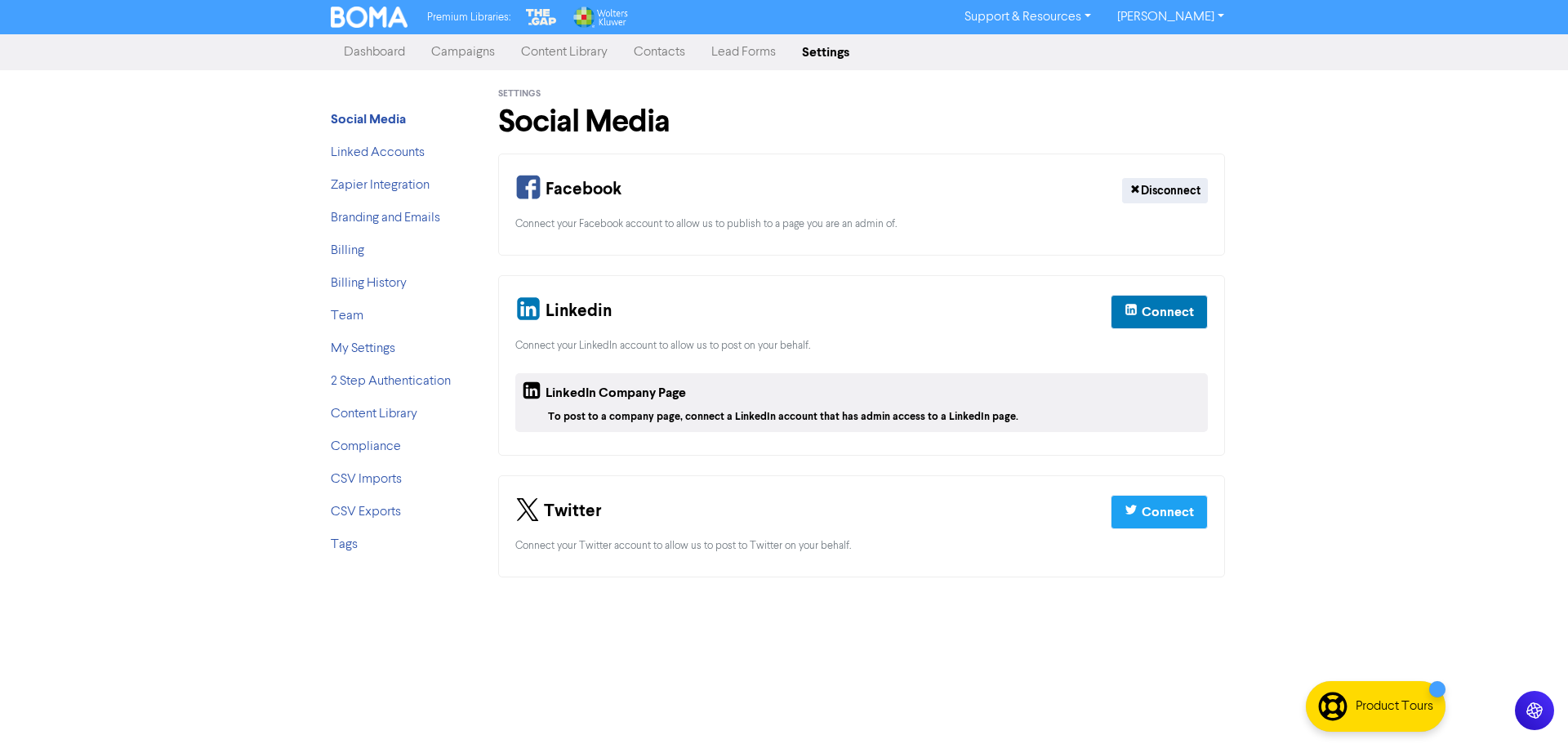
click at [658, 50] on link "Contacts" at bounding box center [660, 53] width 78 height 33
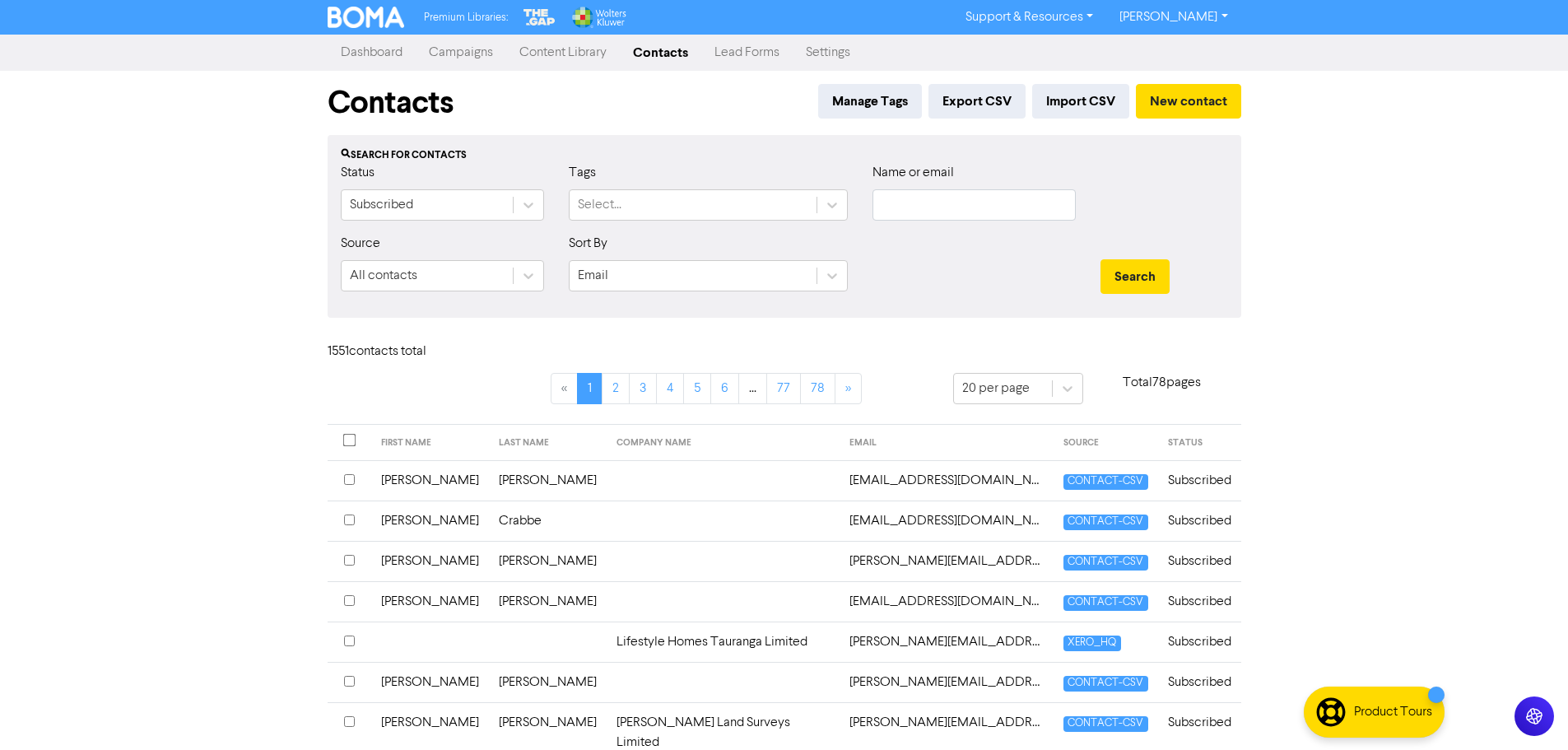
click at [935, 188] on div "Name or email" at bounding box center [974, 192] width 203 height 58
click at [933, 196] on input "text" at bounding box center [974, 205] width 203 height 31
click at [1100, 260] on button "Search" at bounding box center [1135, 276] width 69 height 34
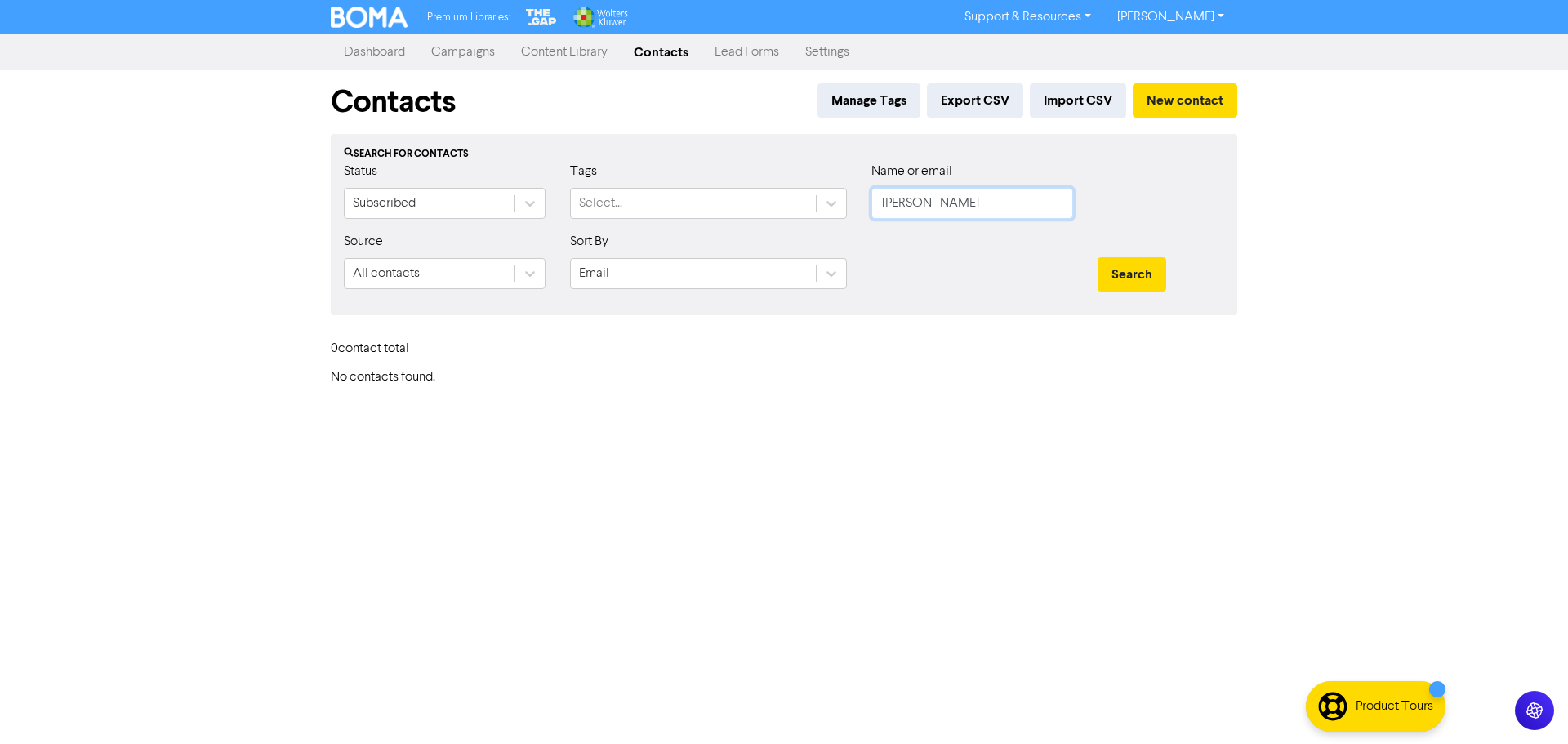
drag, startPoint x: 944, startPoint y: 204, endPoint x: 879, endPoint y: 207, distance: 65.1
click at [879, 207] on input "nguyen" at bounding box center [972, 204] width 202 height 31
click at [1097, 257] on button "Search" at bounding box center [1131, 274] width 68 height 34
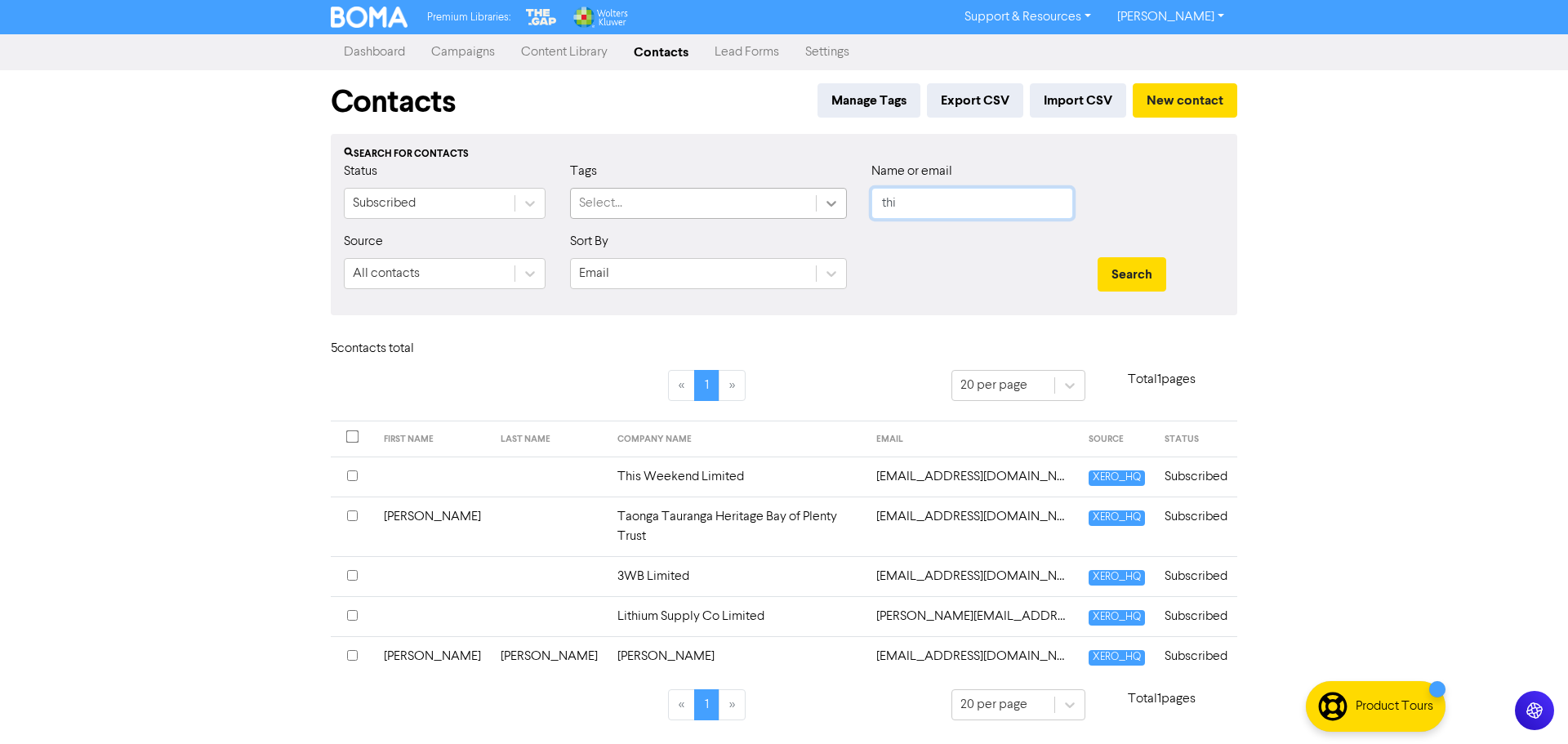
click at [845, 207] on div "Status Subscribed Tags Select... Name or email thi" at bounding box center [784, 197] width 904 height 70
click at [1097, 257] on button "Search" at bounding box center [1131, 274] width 68 height 34
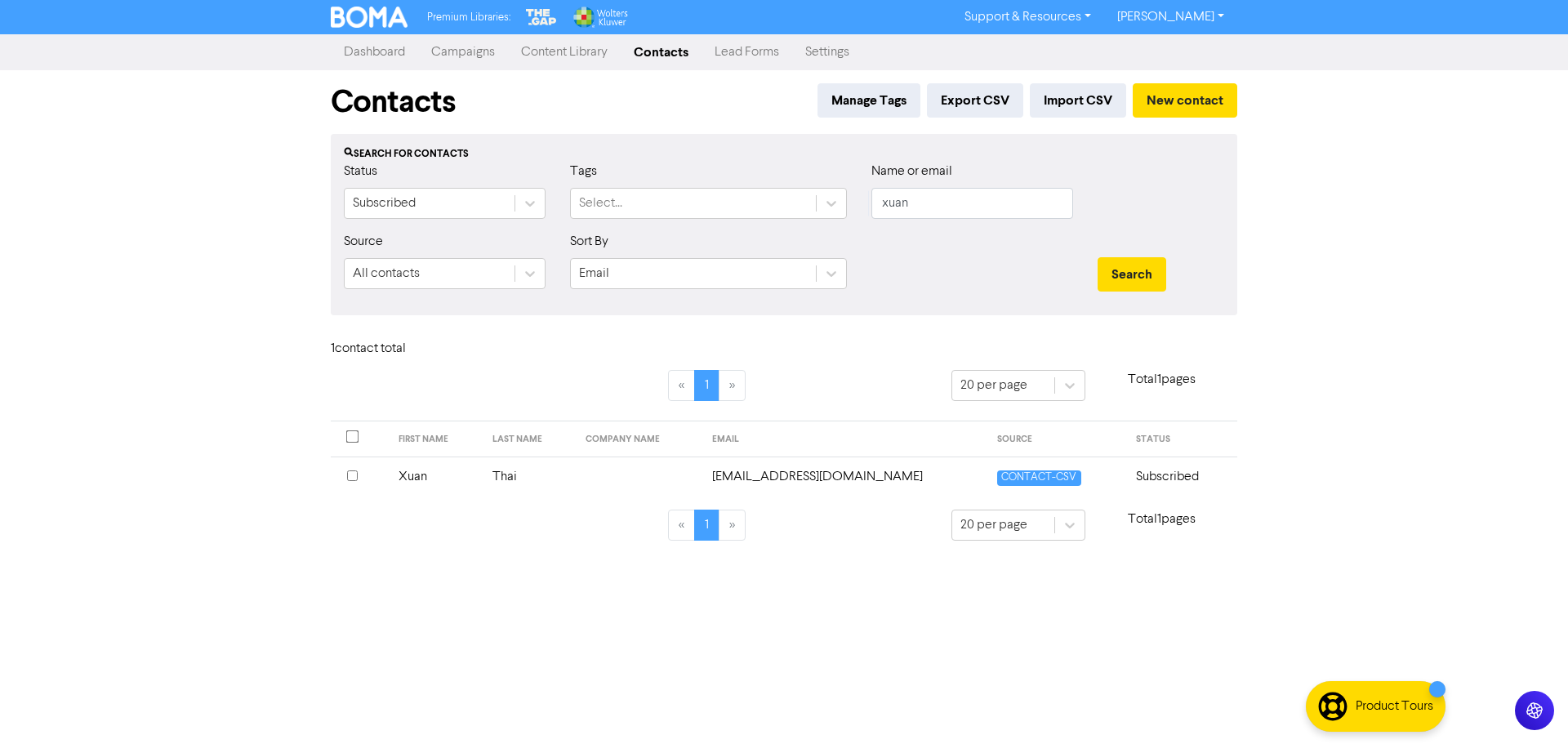
click at [353, 476] on input "checkbox" at bounding box center [352, 476] width 11 height 11
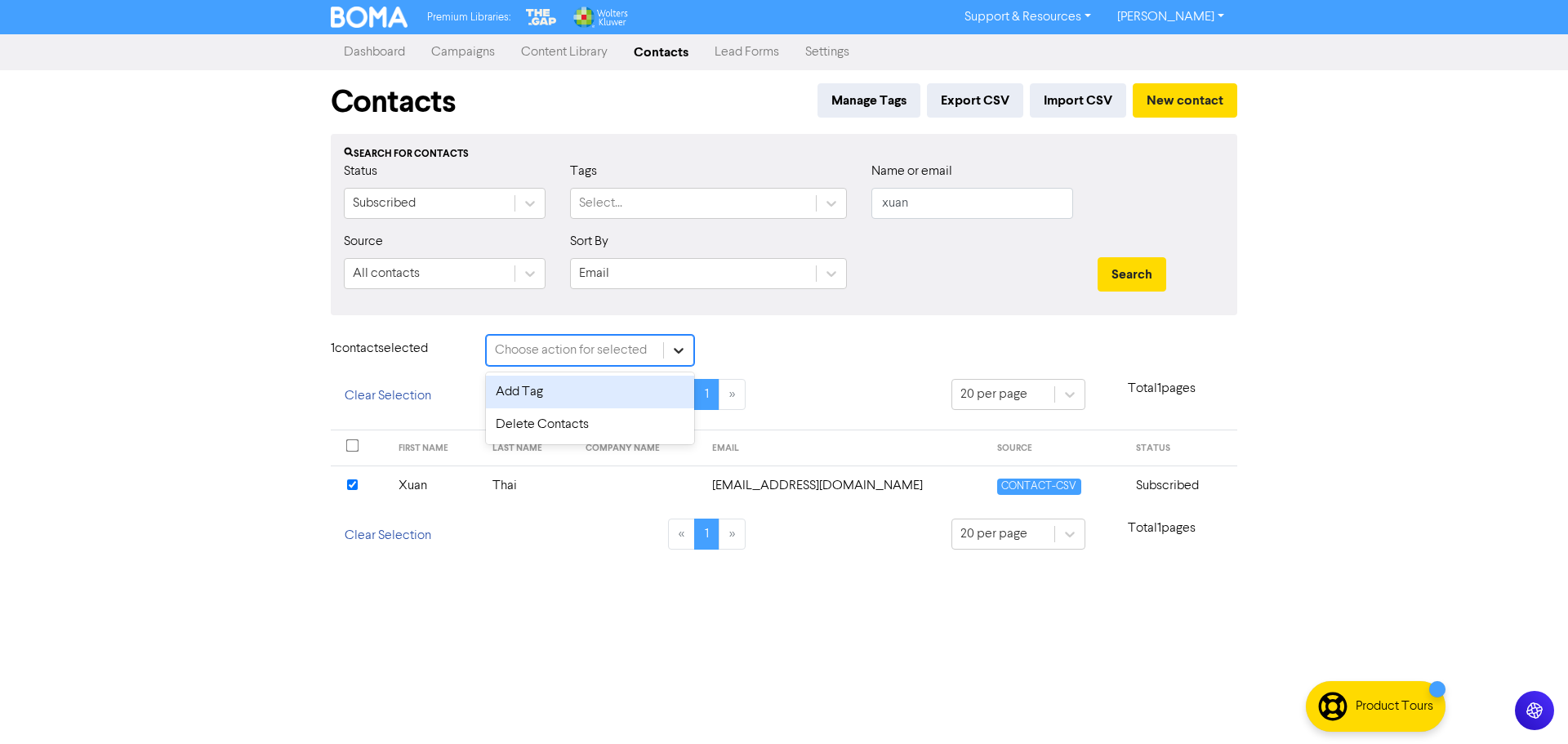
click at [672, 348] on icon at bounding box center [678, 350] width 17 height 17
click at [642, 423] on div "Delete Contacts" at bounding box center [591, 425] width 209 height 33
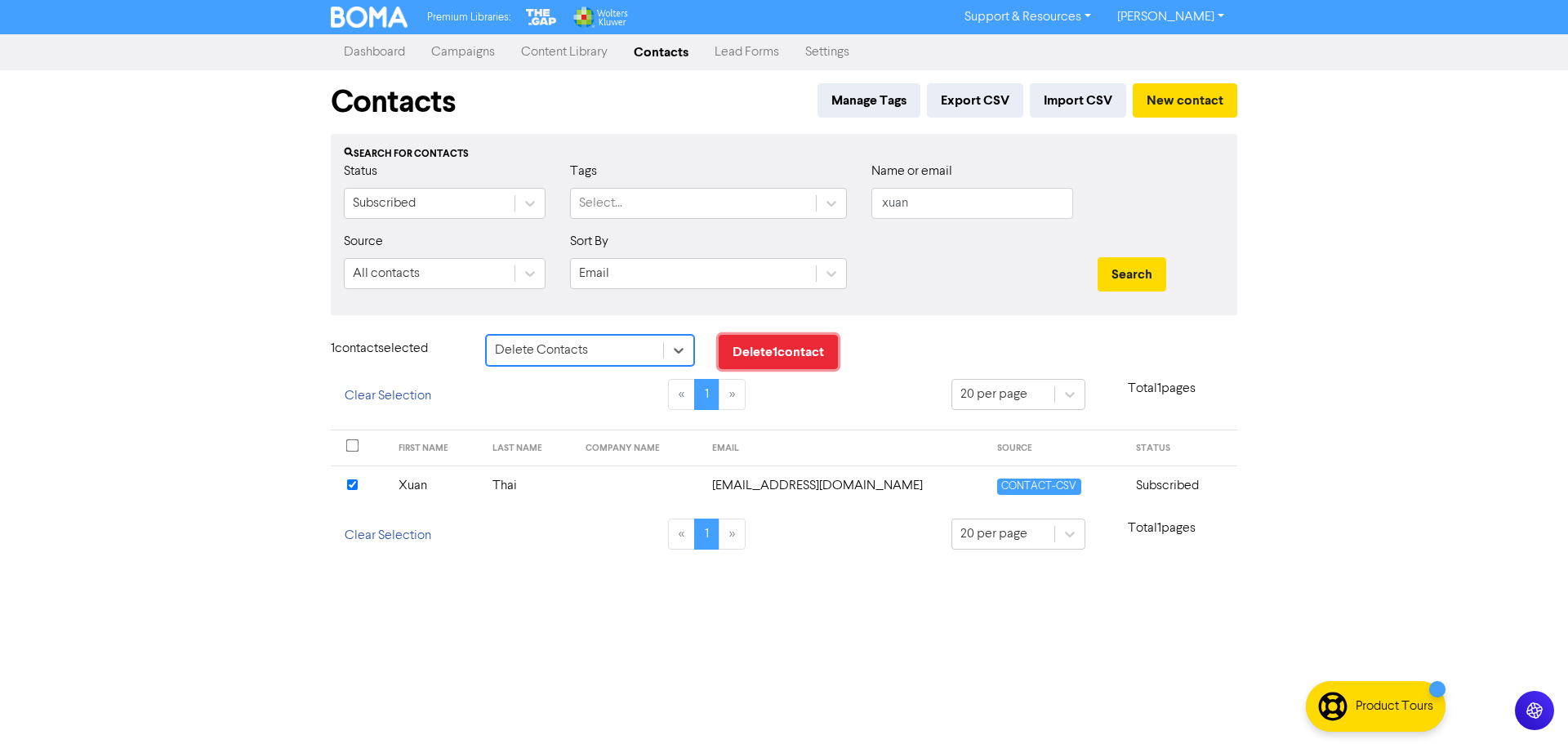
click at [799, 360] on button "Delete 1 contact" at bounding box center [778, 352] width 119 height 34
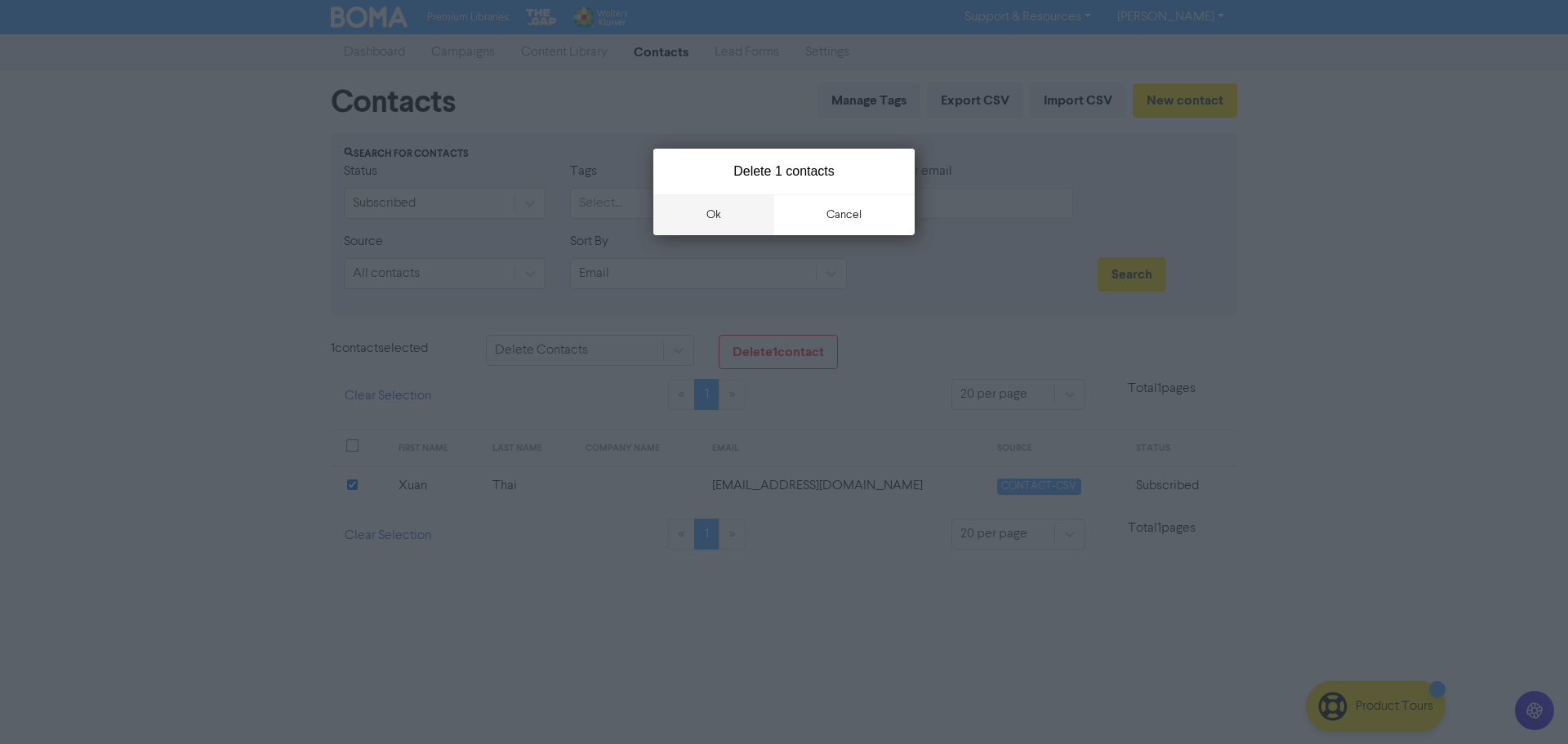
click at [743, 224] on button "ok" at bounding box center [713, 215] width 121 height 41
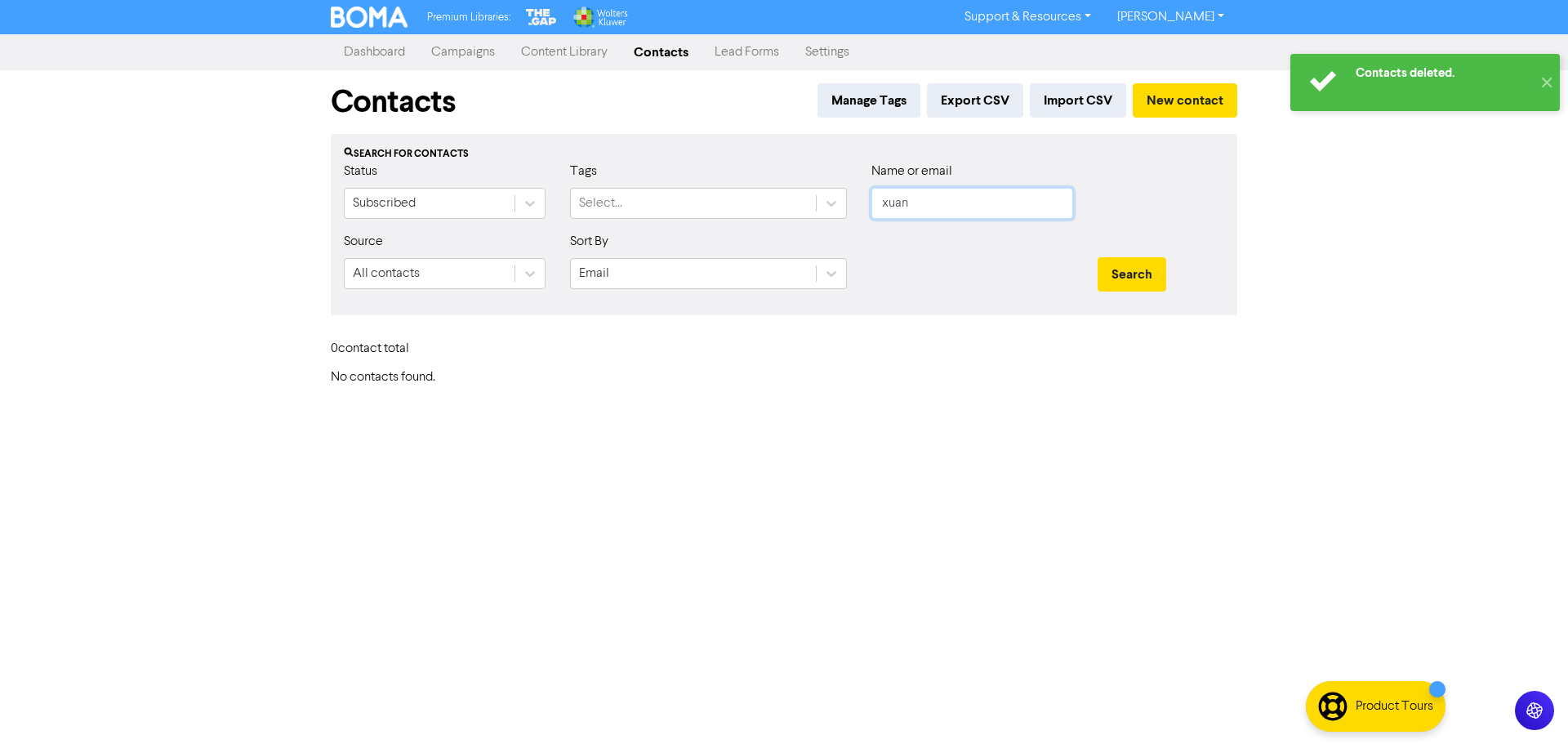
click at [916, 204] on input "xuan" at bounding box center [972, 204] width 202 height 31
drag, startPoint x: 922, startPoint y: 204, endPoint x: 855, endPoint y: 204, distance: 67.0
click at [855, 204] on div "Status Subscribed Tags Select... Name or email xuan" at bounding box center [784, 197] width 904 height 70
type input "thuy"
click at [1097, 257] on button "Search" at bounding box center [1131, 274] width 68 height 34
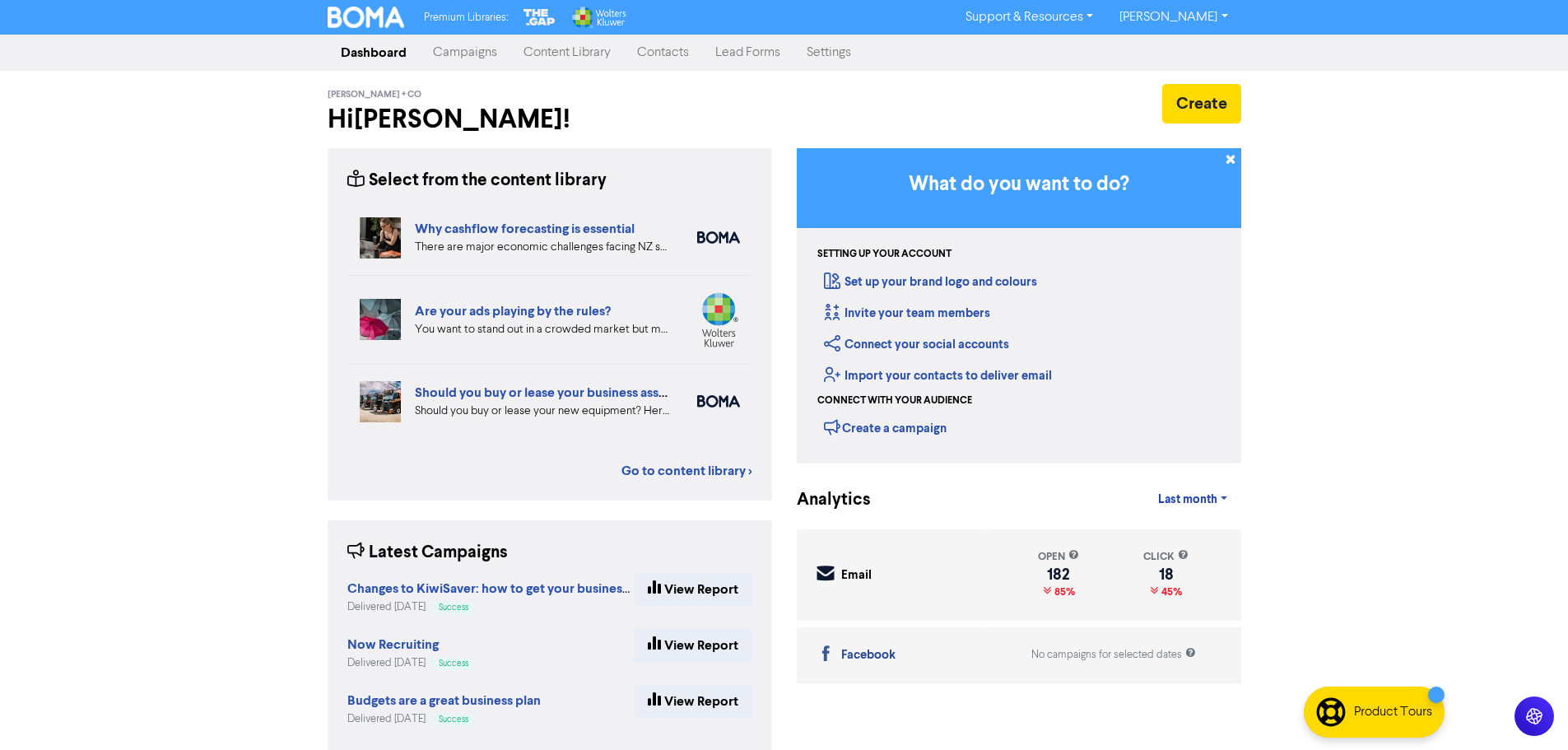
click at [677, 56] on link "Contacts" at bounding box center [663, 53] width 79 height 33
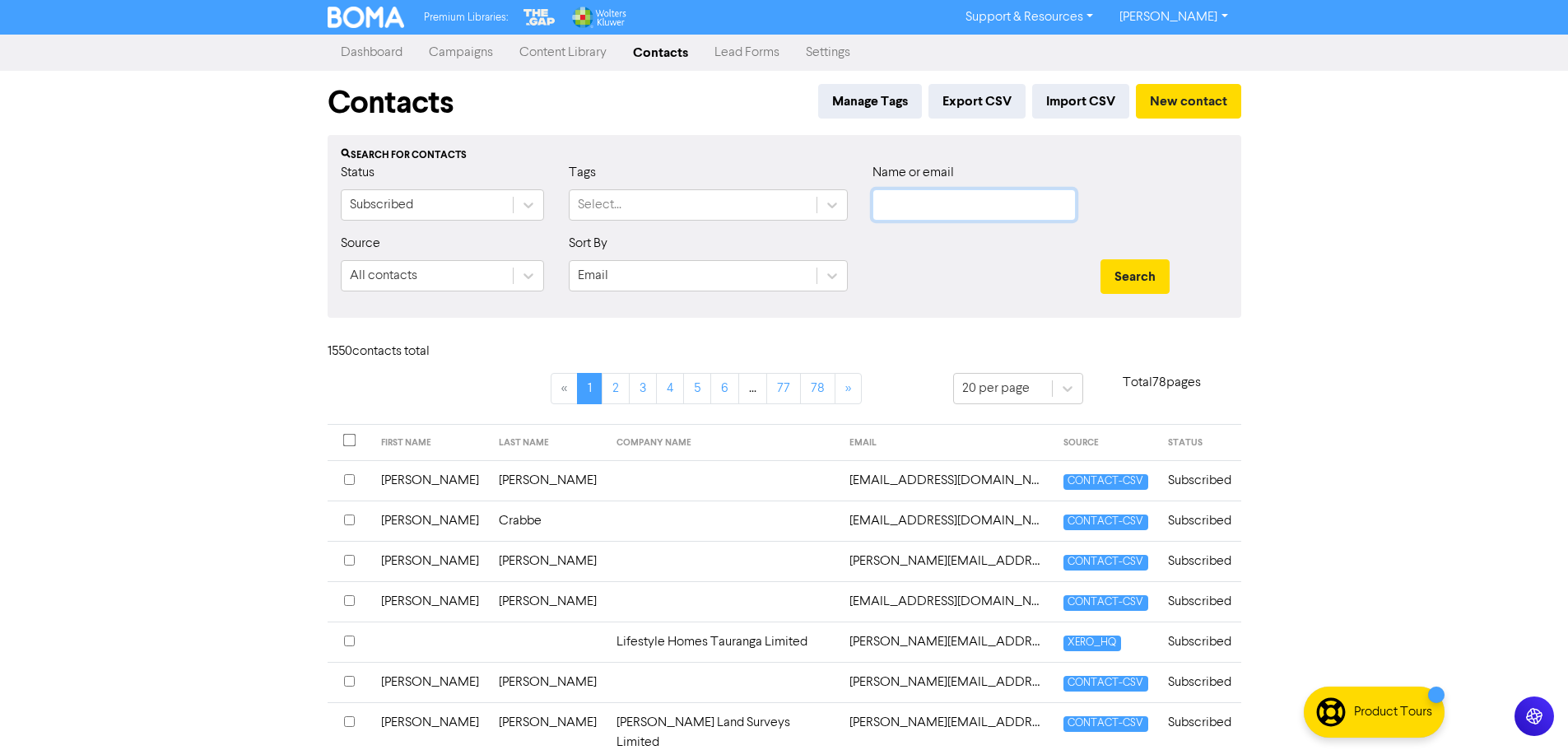
click at [955, 200] on input "text" at bounding box center [974, 205] width 203 height 31
click at [1100, 260] on button "Search" at bounding box center [1135, 276] width 69 height 34
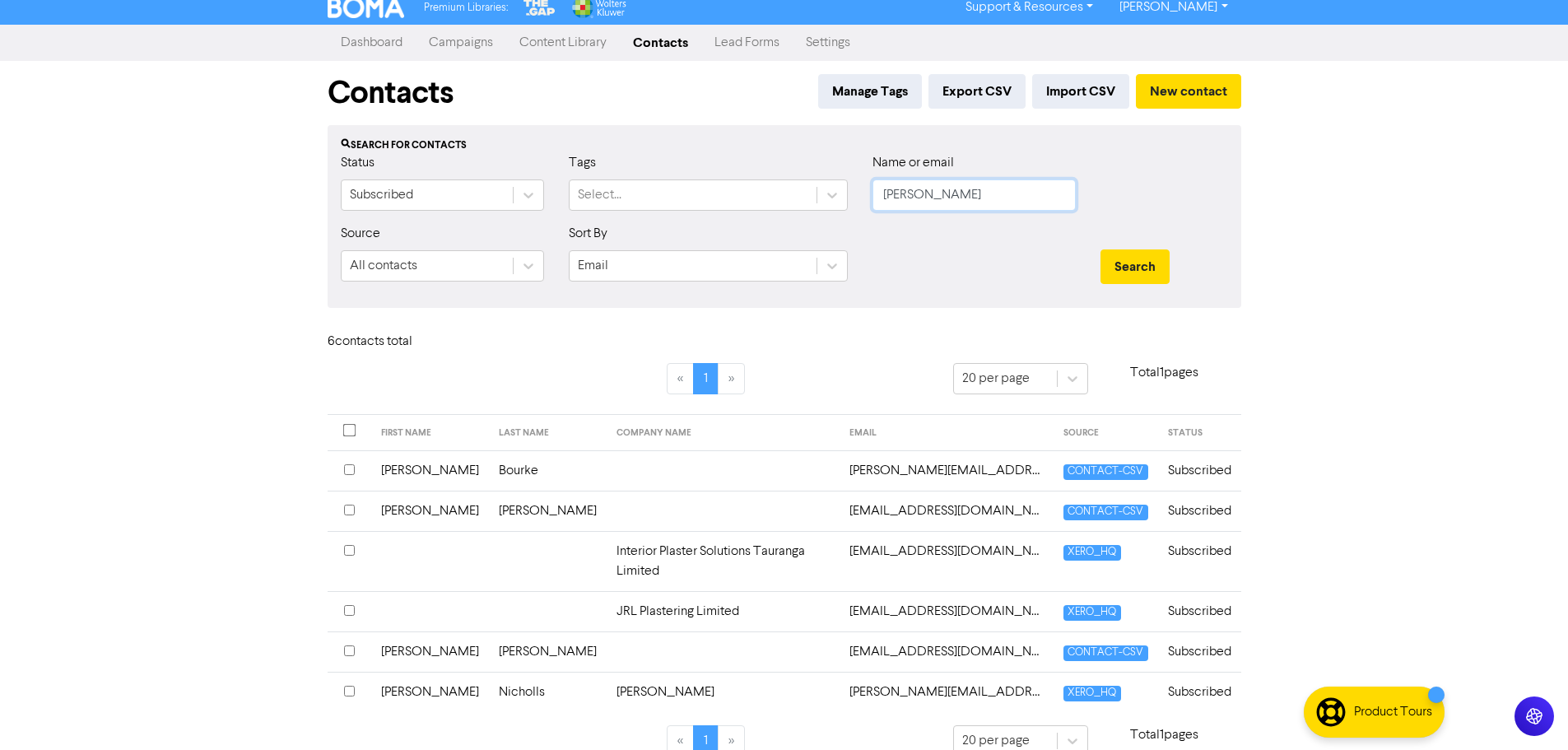
scroll to position [17, 0]
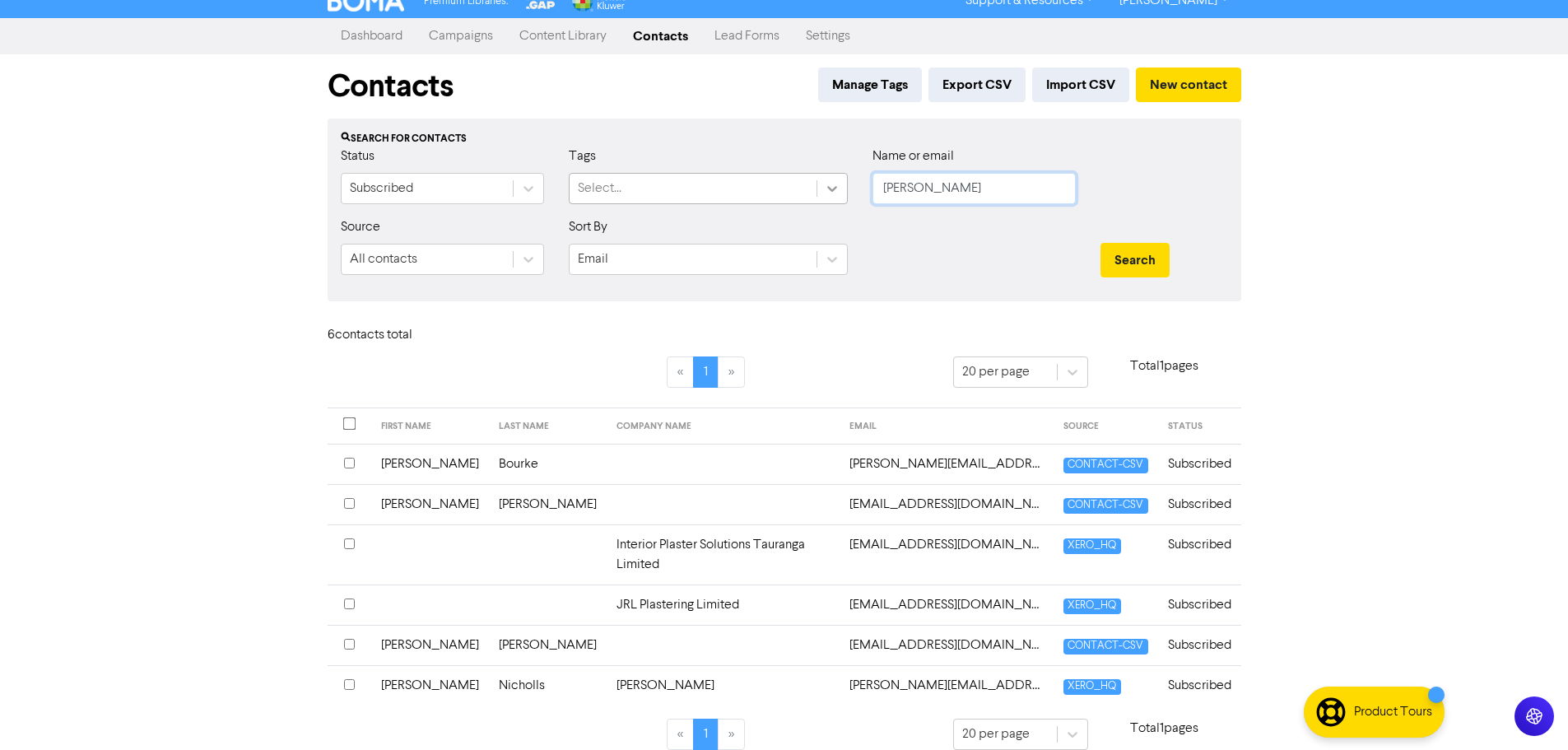
drag, startPoint x: 918, startPoint y: 190, endPoint x: 845, endPoint y: 196, distance: 73.2
click at [845, 196] on div "Status Subscribed Tags Select... Name or email teri" at bounding box center [784, 182] width 912 height 71
click at [1100, 243] on button "Search" at bounding box center [1135, 260] width 69 height 34
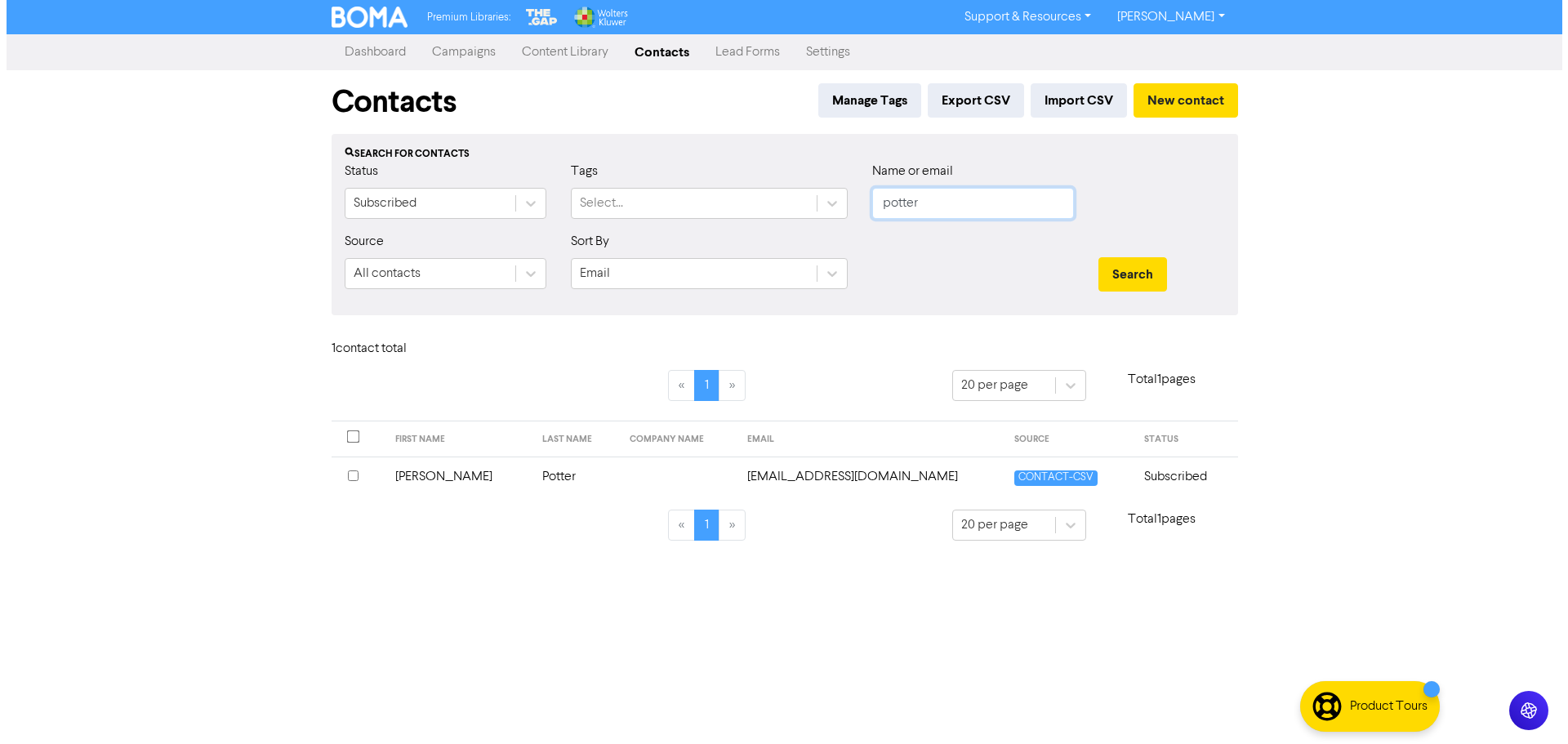
scroll to position [0, 0]
click at [954, 209] on input "potter" at bounding box center [972, 204] width 202 height 31
drag, startPoint x: 927, startPoint y: 209, endPoint x: 862, endPoint y: 214, distance: 65.2
click at [862, 214] on div "Name or email potter" at bounding box center [972, 197] width 226 height 70
type input "u"
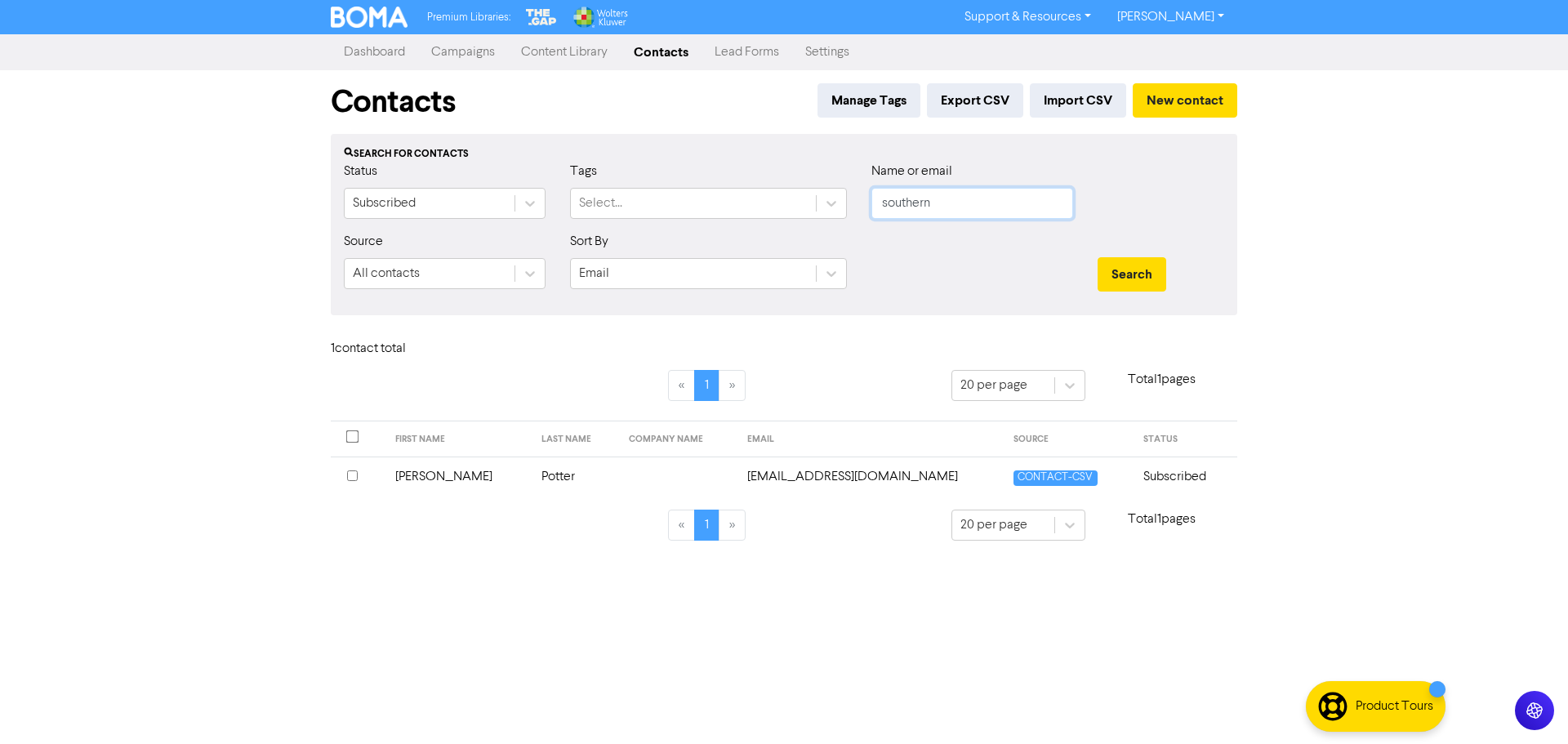
click at [1097, 257] on button "Search" at bounding box center [1131, 274] width 68 height 34
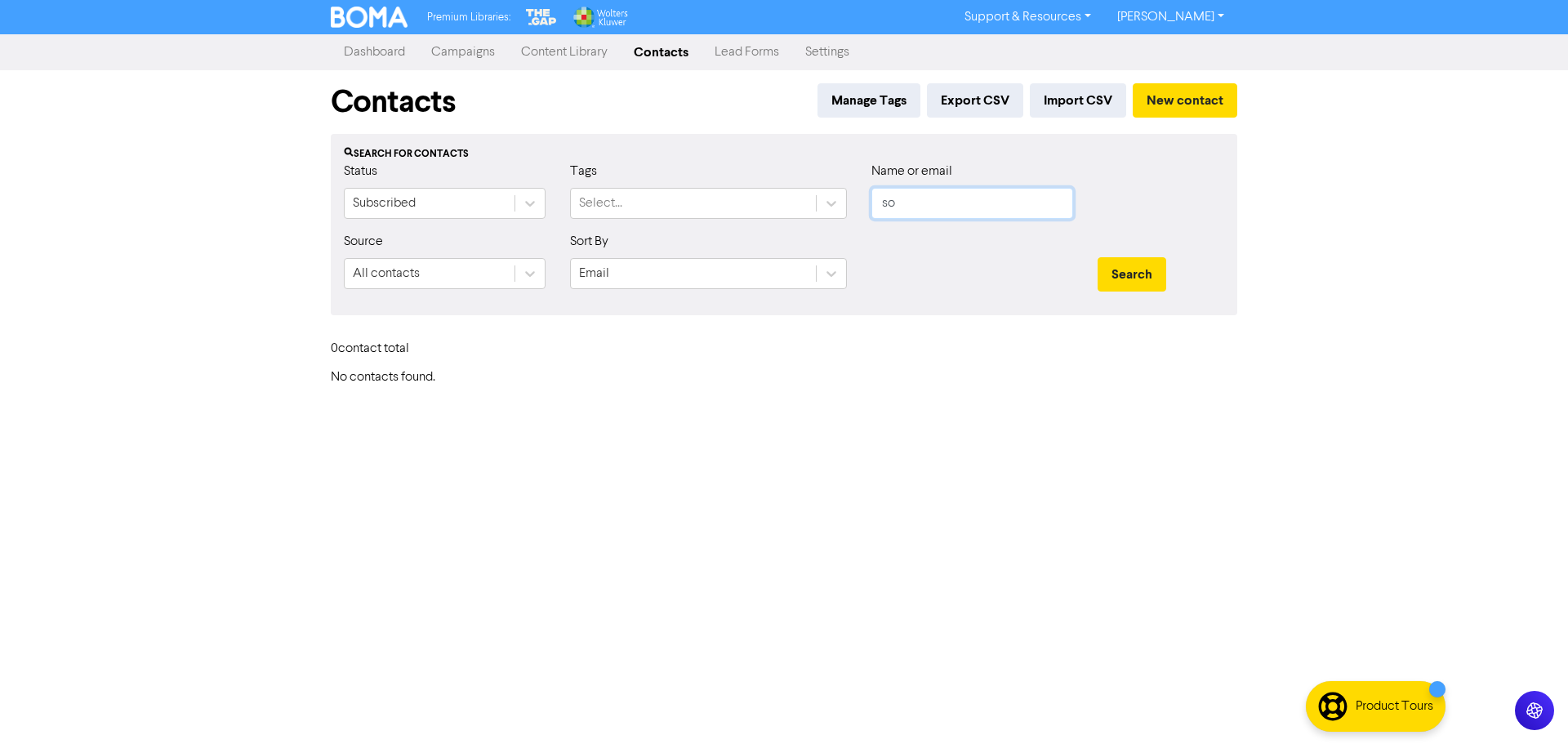
type input "s"
type input "upside"
click at [1097, 257] on button "Search" at bounding box center [1131, 274] width 68 height 34
